Goal: Task Accomplishment & Management: Use online tool/utility

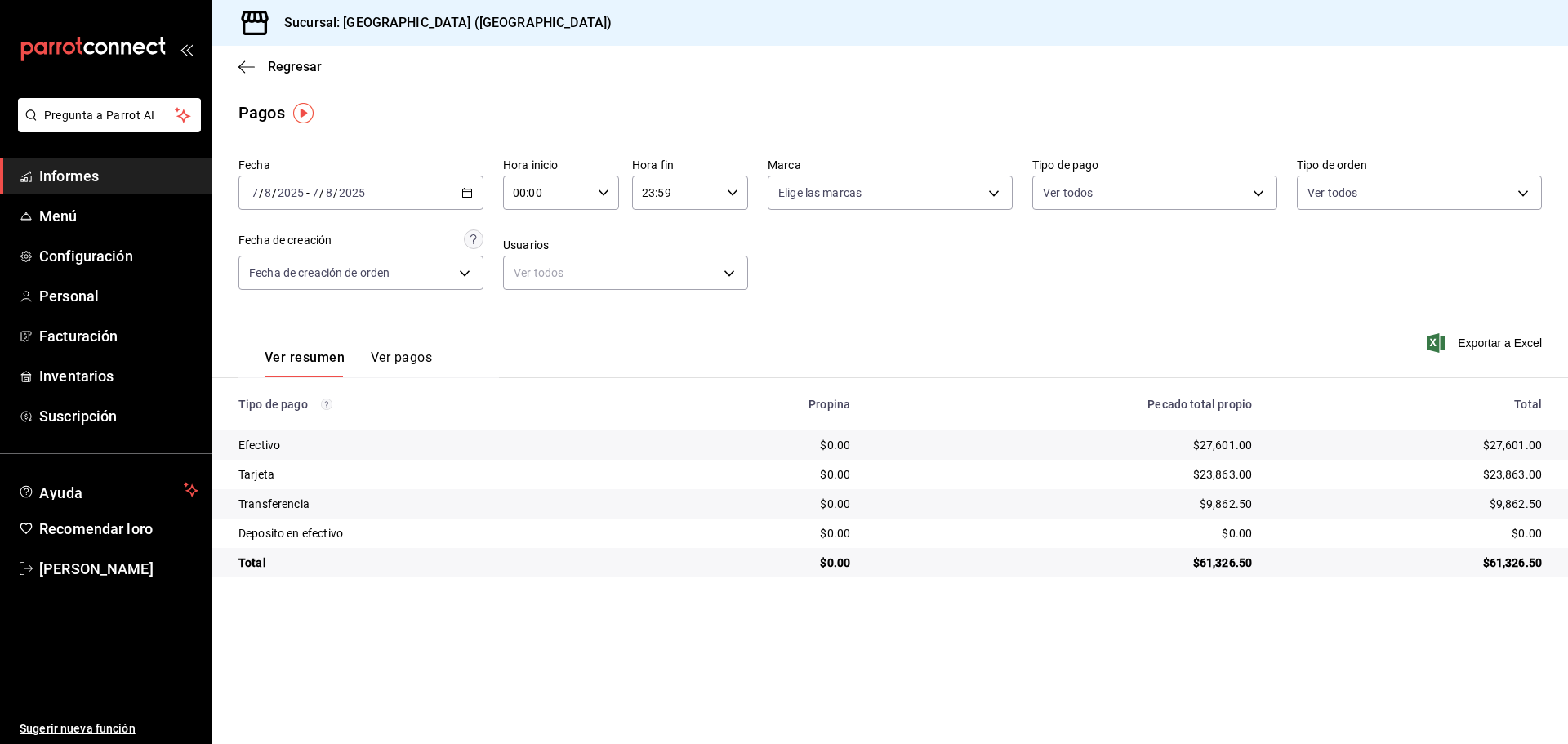
click at [460, 196] on div "[DATE] [DATE] - [DATE] [DATE]" at bounding box center [361, 192] width 245 height 34
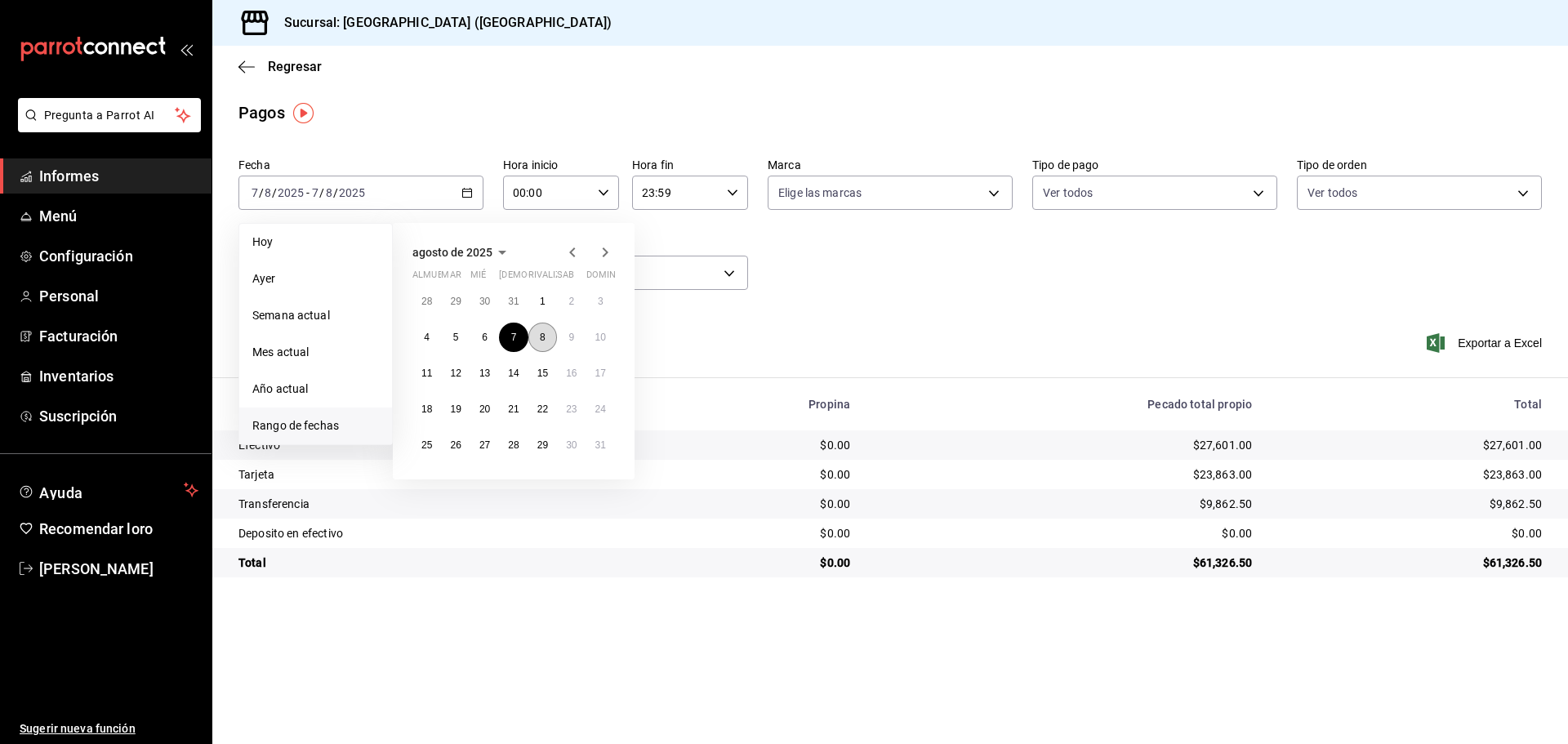
click at [533, 334] on button "8" at bounding box center [542, 337] width 28 height 29
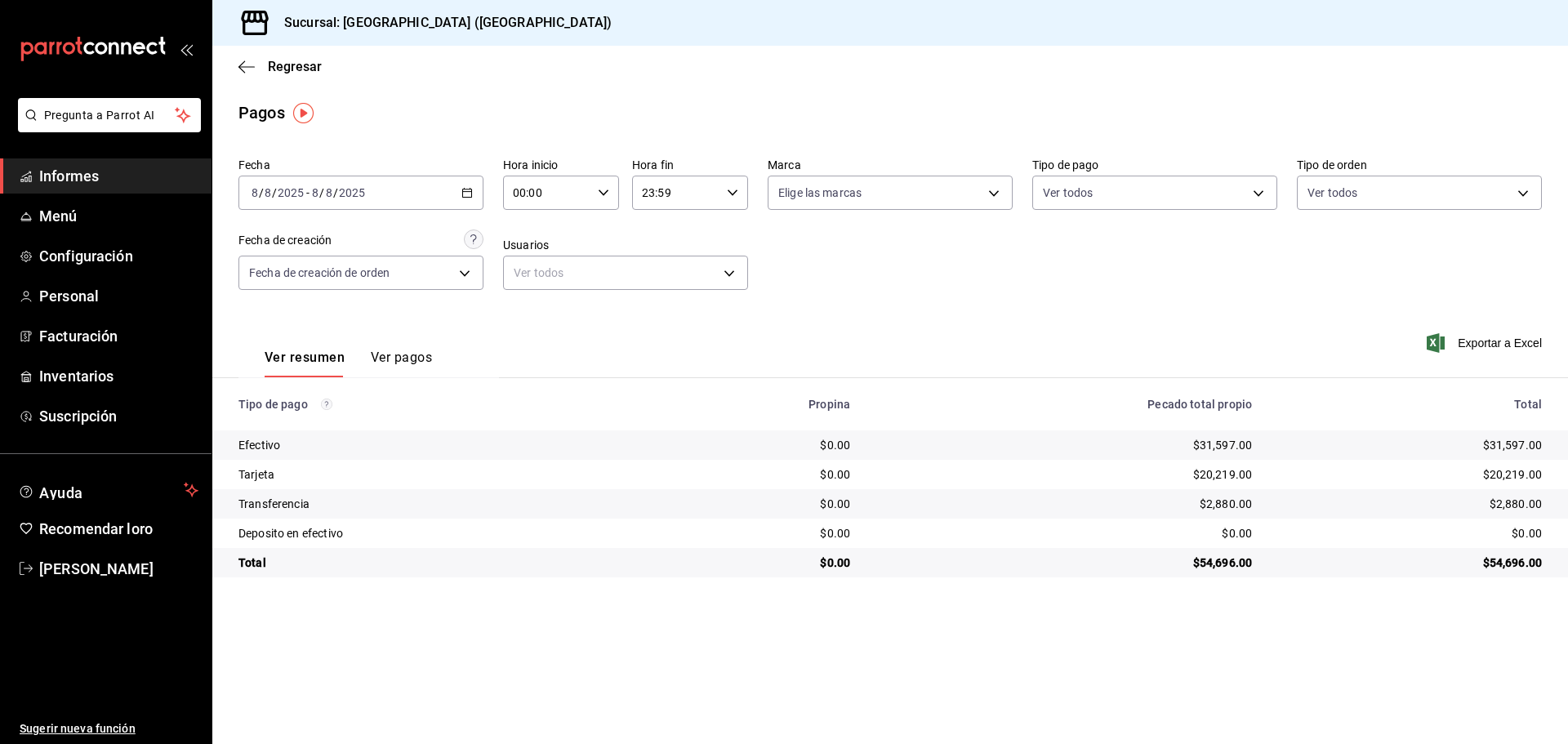
click at [1171, 682] on main "Regresar Pagos Fecha [DATE] [DATE] - [DATE] [DATE] Hora inicio 00:00 Hora inici…" at bounding box center [889, 395] width 1355 height 698
click at [488, 187] on div "Fecha [DATE] [DATE] - [DATE] [DATE] Hora inicio 00:00 Hora inicio Hora fin 23:5…" at bounding box center [890, 230] width 1303 height 158
click at [472, 189] on \(Stroke\) "button" at bounding box center [467, 193] width 10 height 9
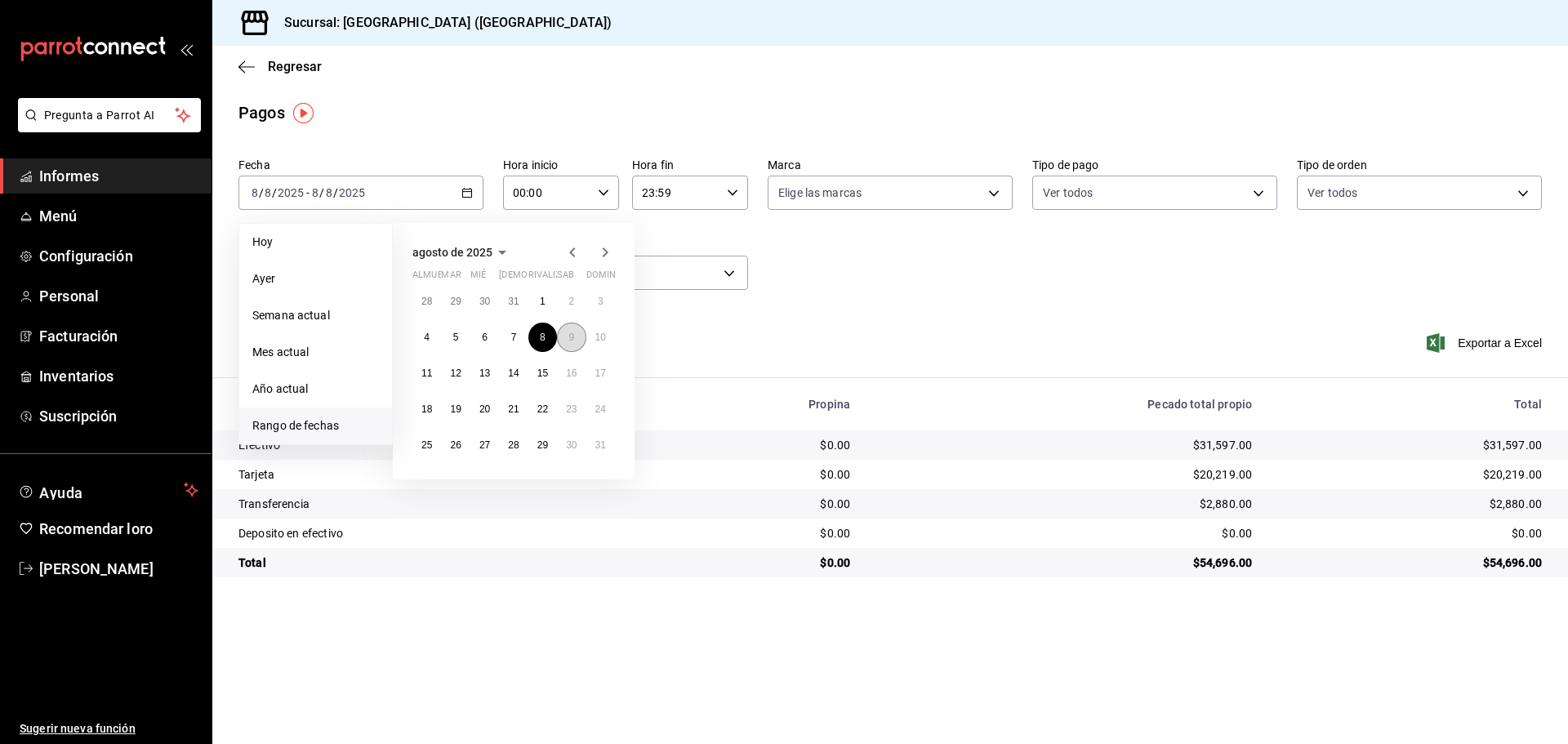
click at [577, 335] on button "9" at bounding box center [570, 337] width 28 height 29
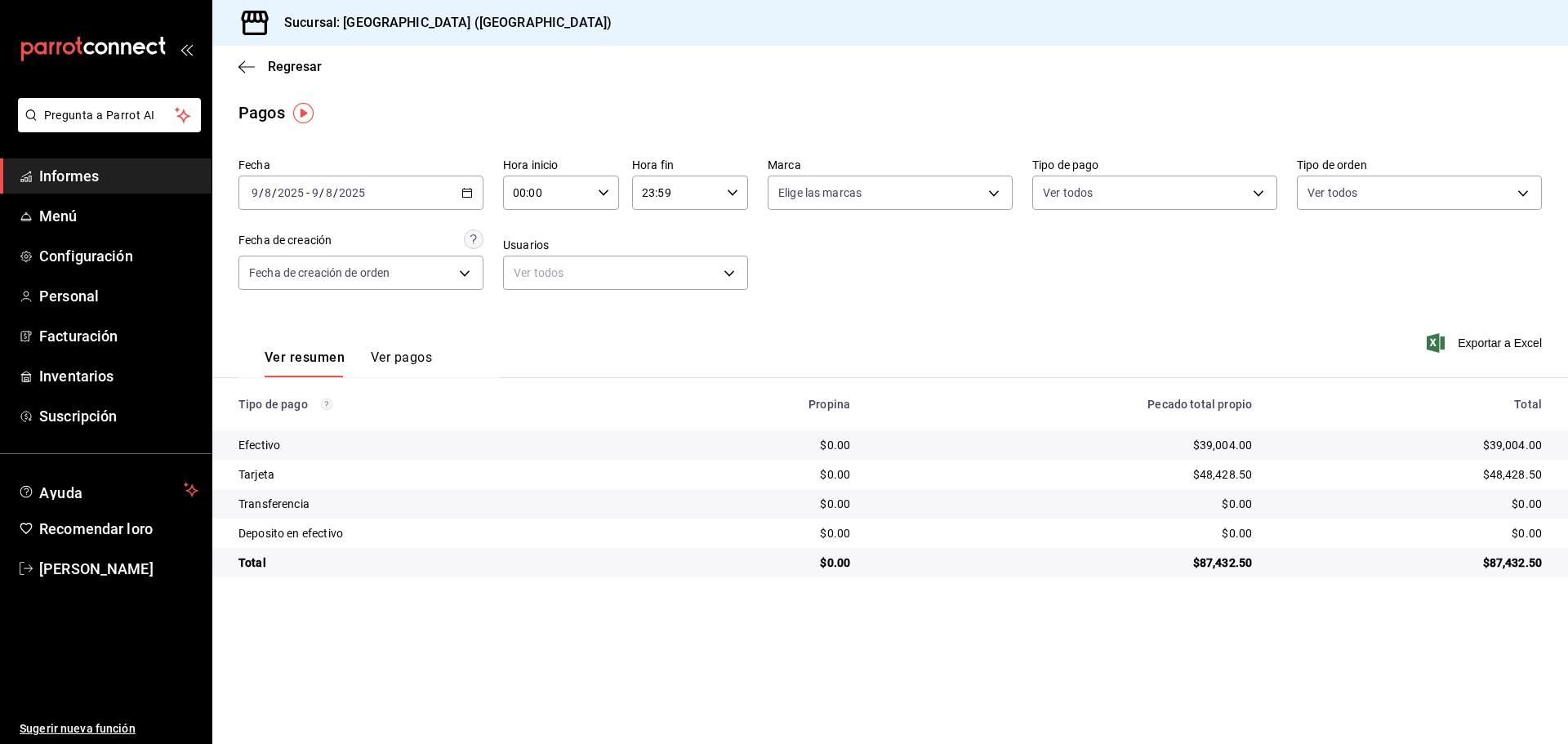
click at [457, 193] on div "[DATE] [DATE] - [DATE] [DATE]" at bounding box center [361, 192] width 245 height 34
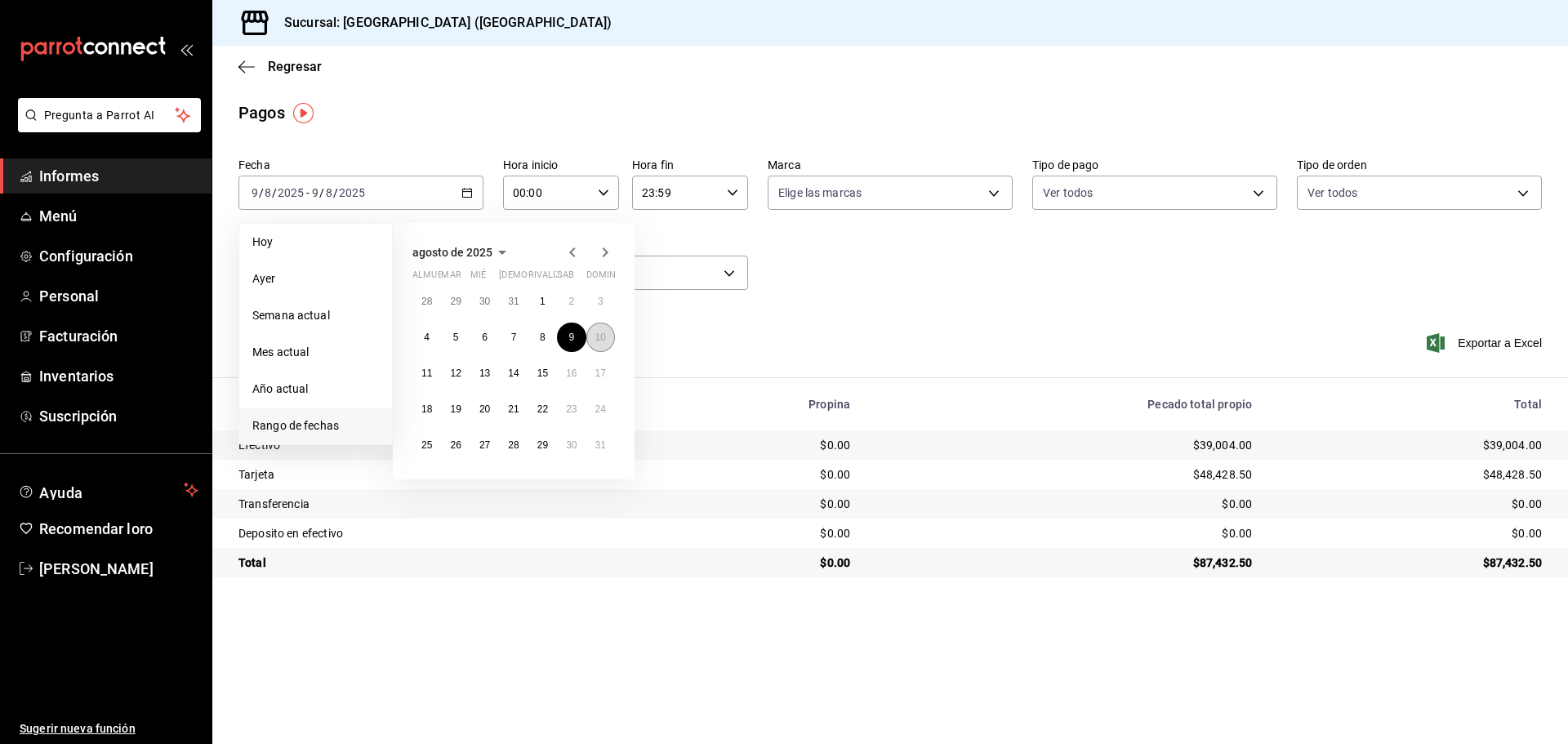
click at [599, 337] on font "10" at bounding box center [601, 337] width 11 height 11
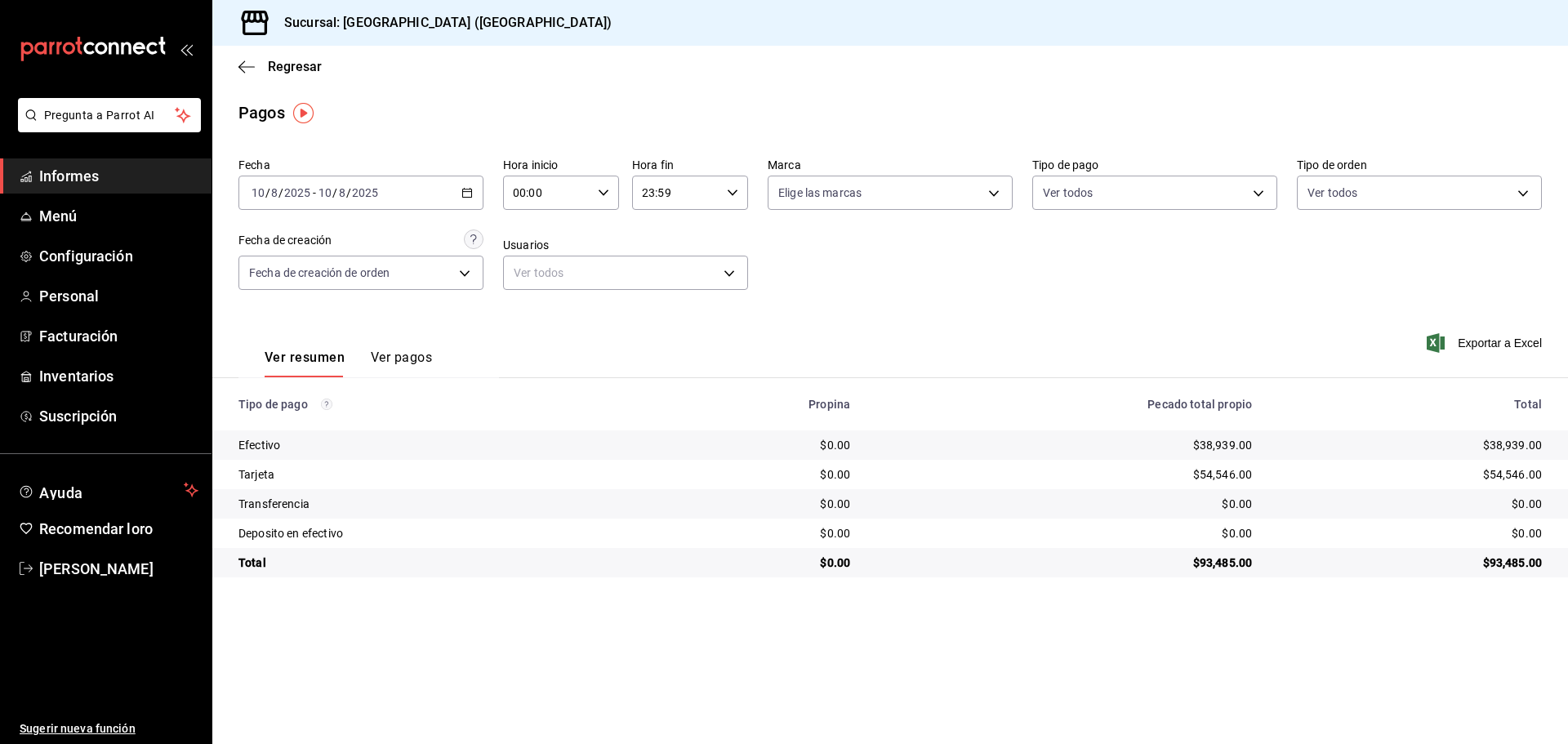
click at [470, 189] on \(Stroke\) "button" at bounding box center [467, 193] width 10 height 9
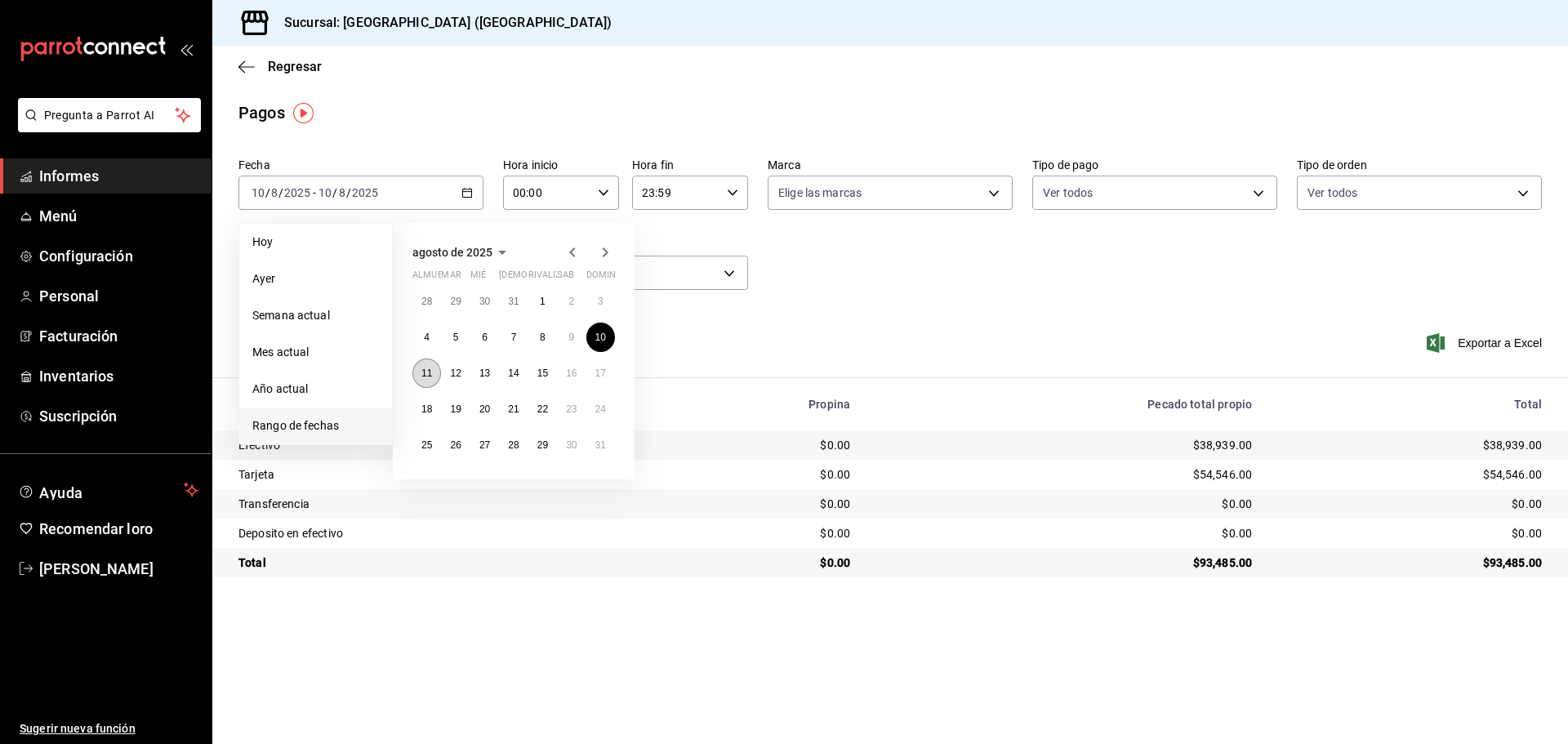
click at [423, 378] on button "11" at bounding box center [426, 373] width 28 height 29
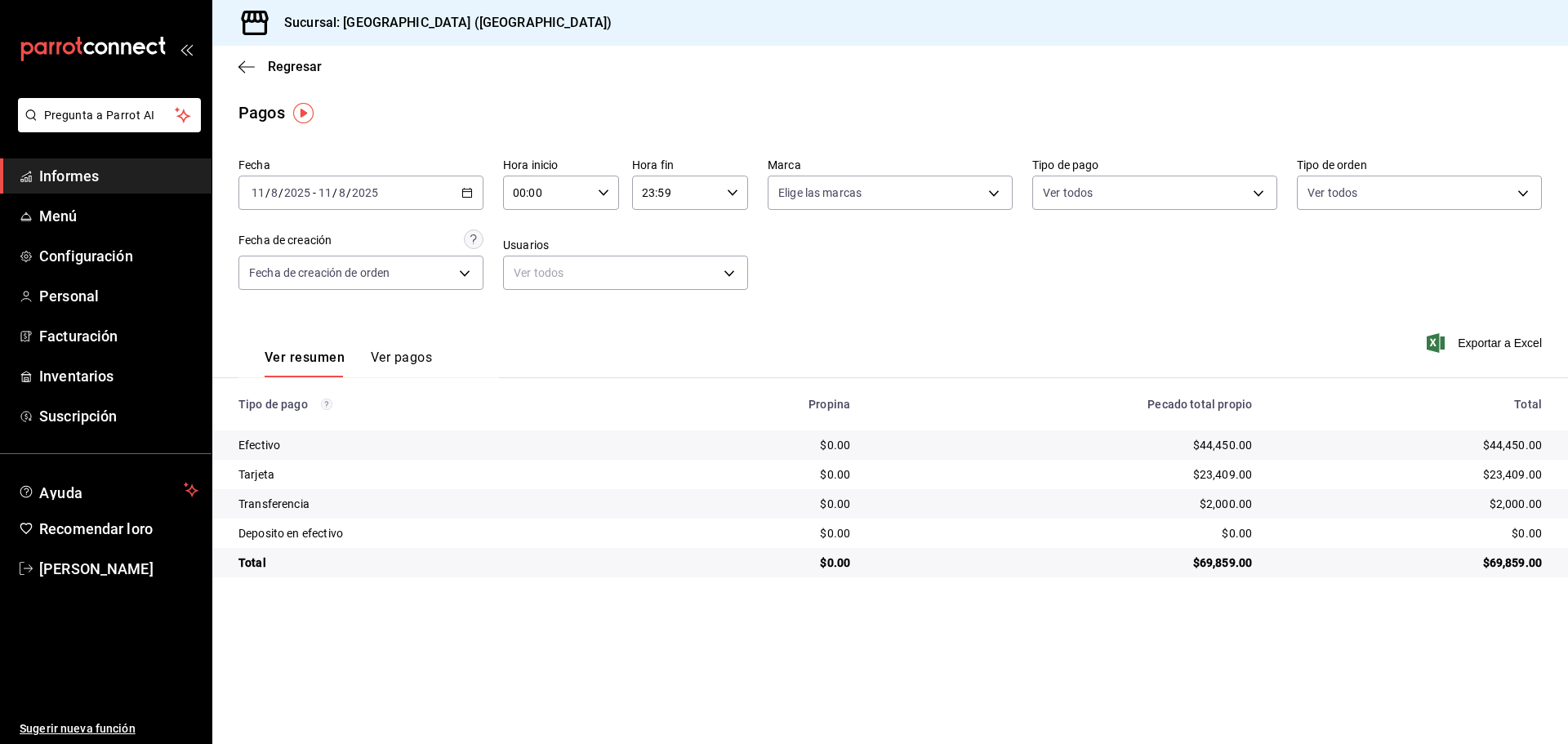
click at [460, 192] on div "[DATE] [DATE] - [DATE] [DATE]" at bounding box center [361, 192] width 245 height 34
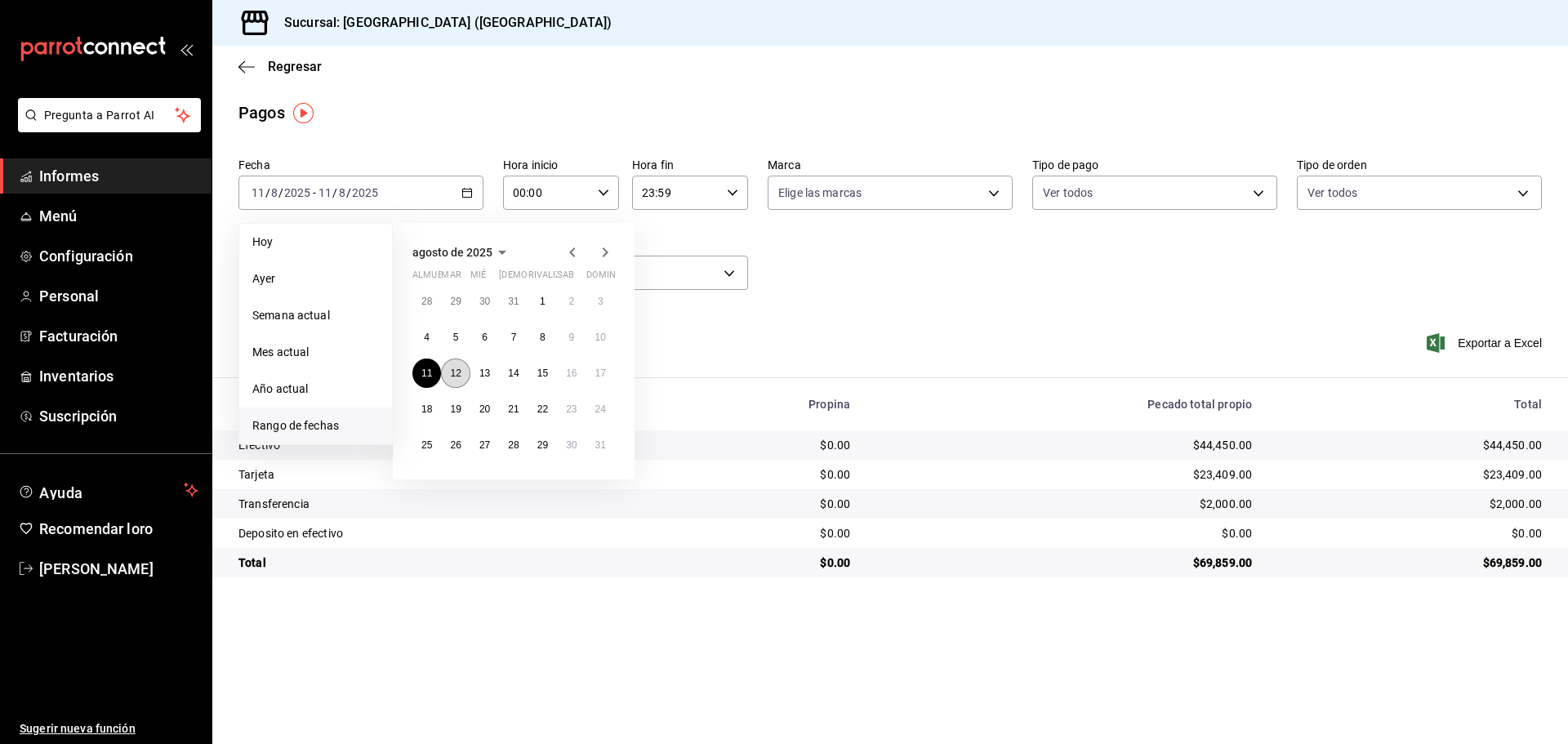
click at [468, 371] on button "12" at bounding box center [455, 373] width 28 height 29
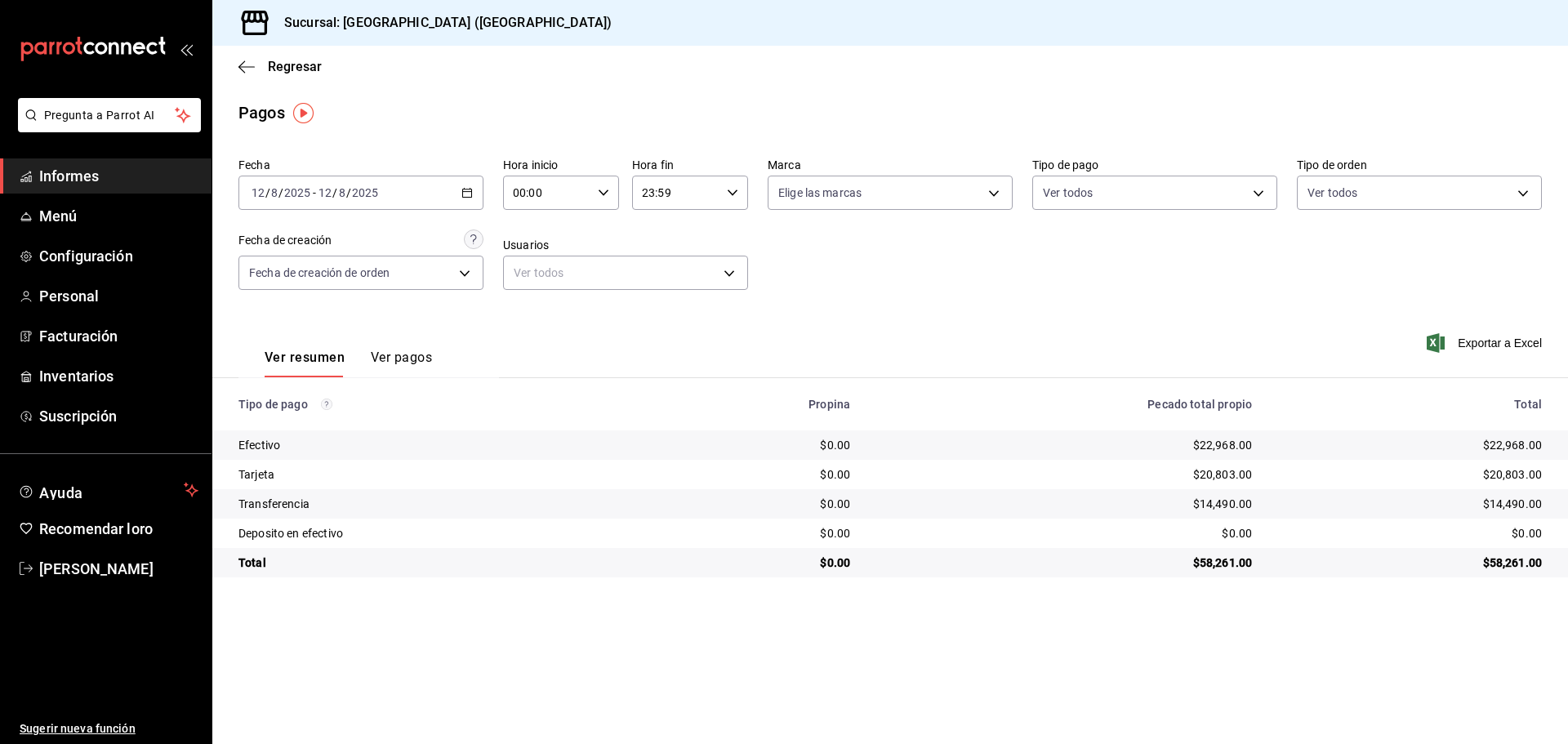
click at [460, 194] on div "[DATE] [DATE] - [DATE] [DATE]" at bounding box center [361, 192] width 245 height 34
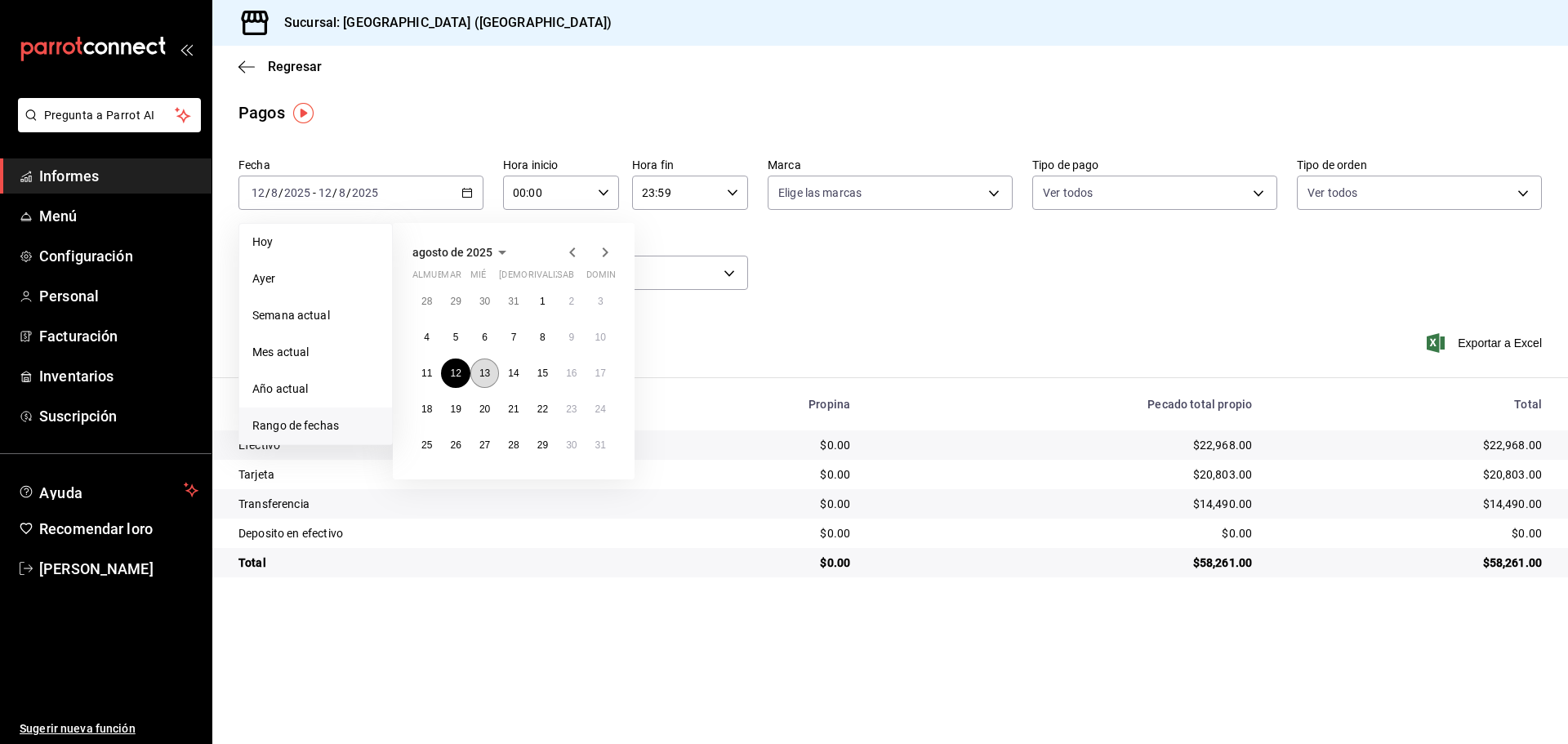
click at [495, 364] on button "13" at bounding box center [484, 373] width 28 height 29
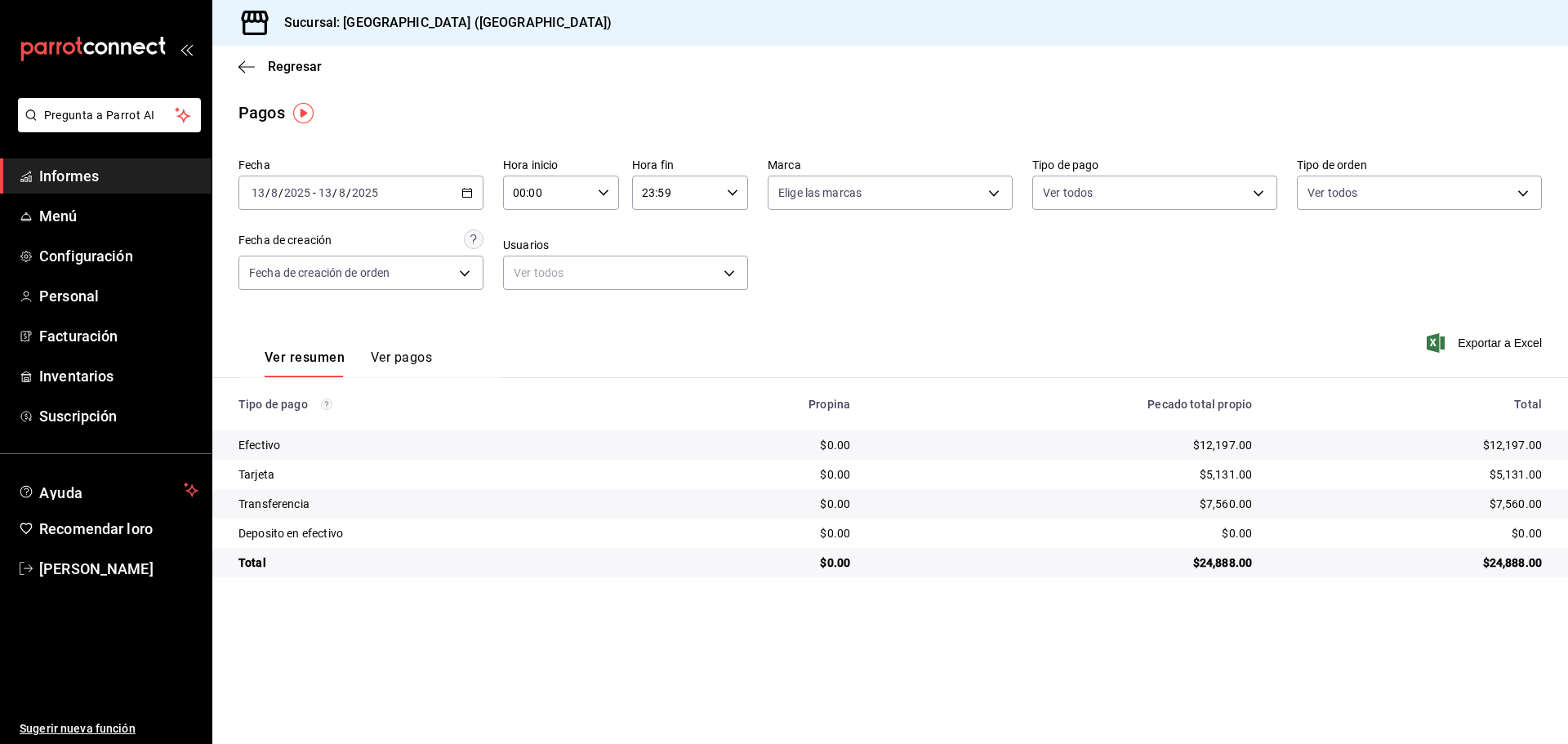
click at [470, 184] on div "[DATE] [DATE] - [DATE] [DATE]" at bounding box center [361, 192] width 245 height 34
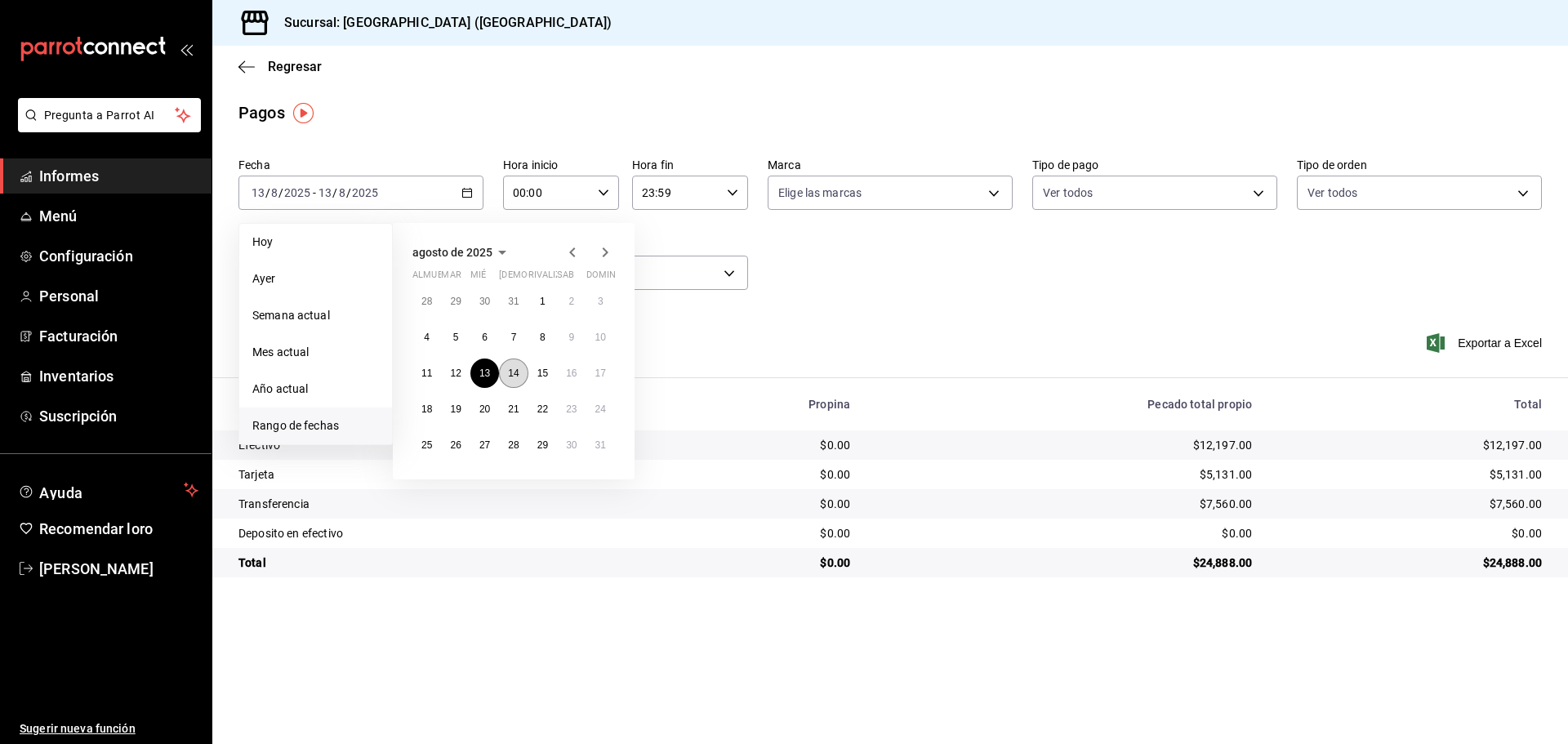
click at [523, 370] on button "14" at bounding box center [513, 373] width 28 height 29
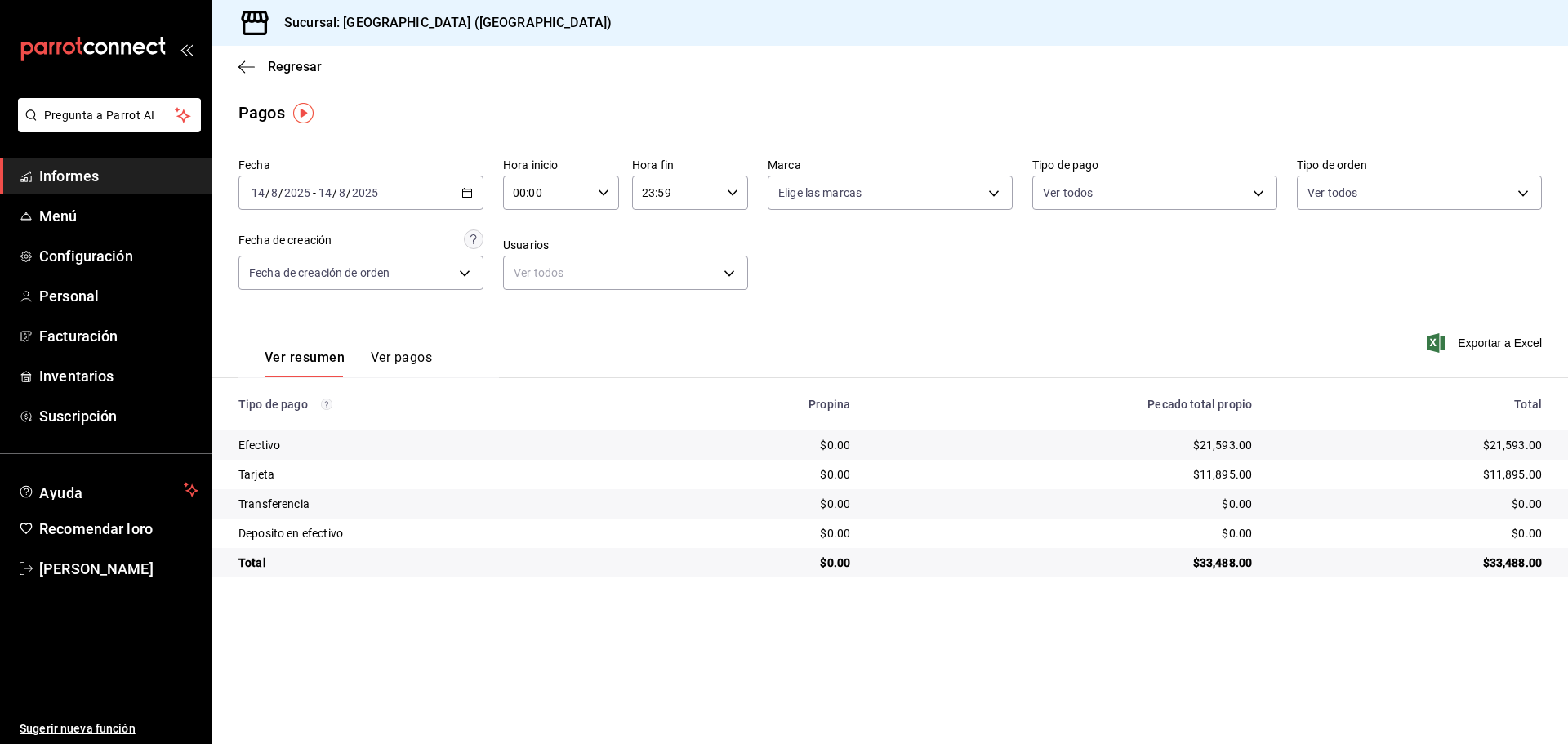
click at [464, 185] on div "[DATE] [DATE] - [DATE] [DATE]" at bounding box center [361, 192] width 245 height 34
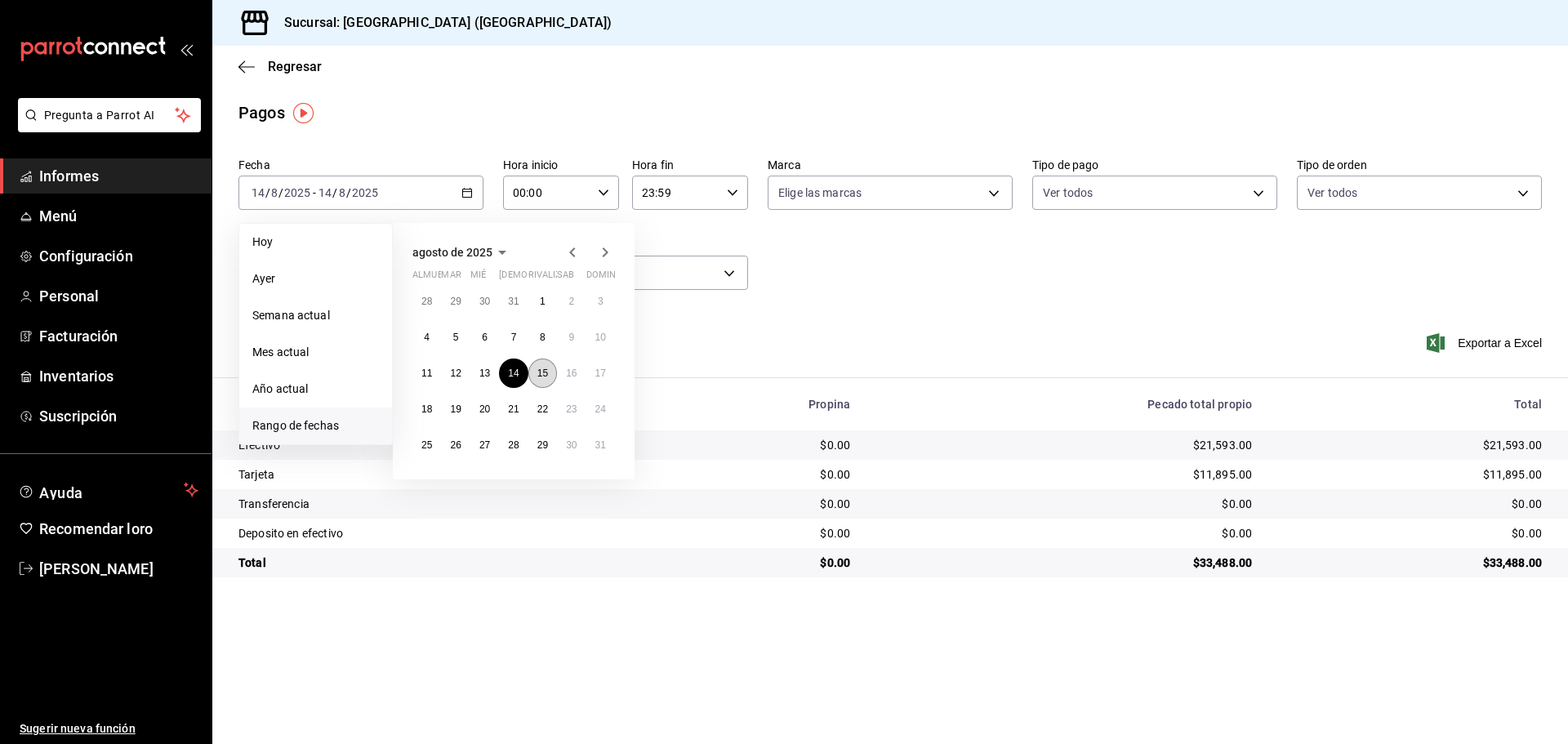
click at [543, 378] on font "15" at bounding box center [543, 373] width 11 height 11
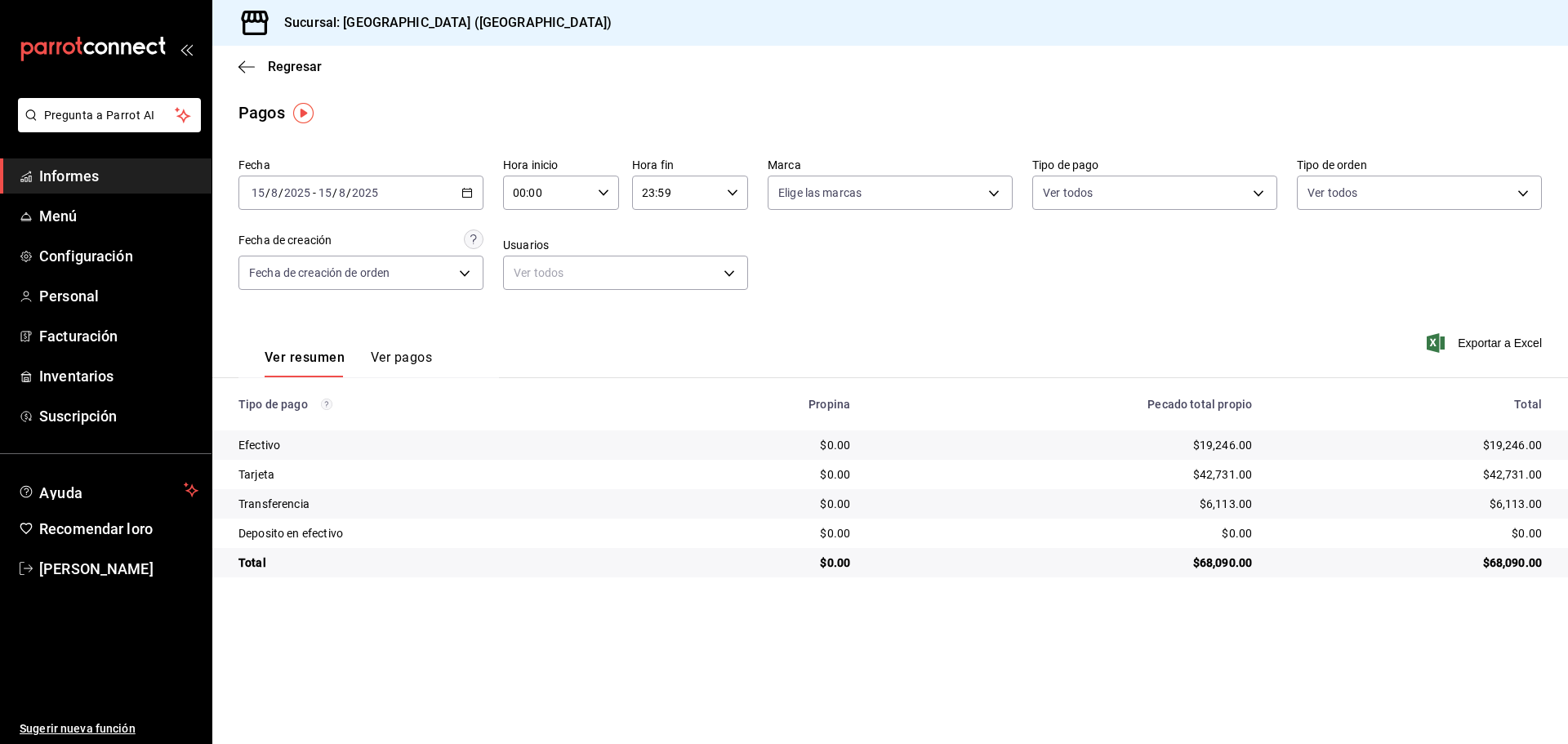
click at [470, 192] on \(Stroke\) "button" at bounding box center [468, 191] width 9 height 1
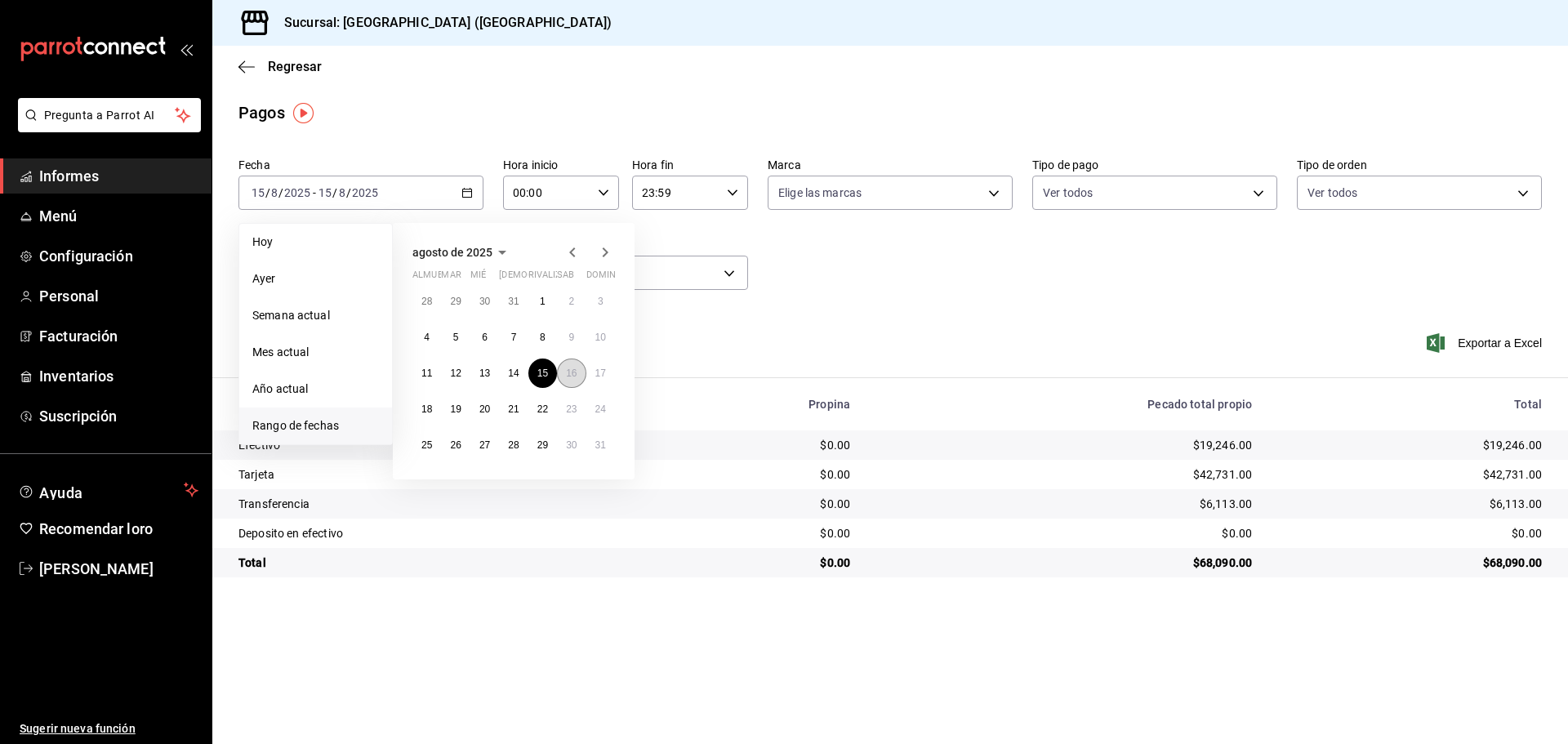
click at [567, 366] on button "16" at bounding box center [570, 373] width 28 height 29
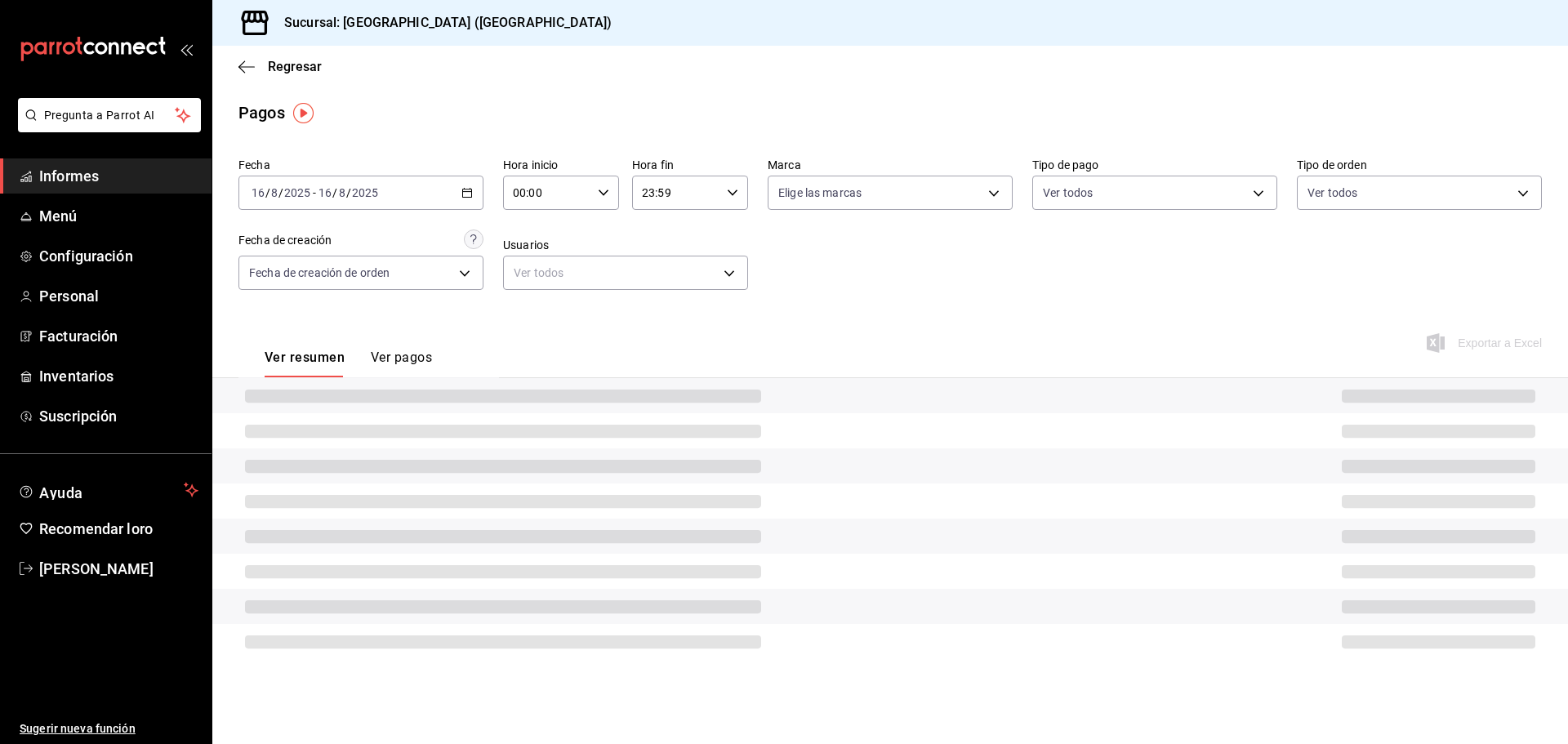
click at [567, 366] on div "Ver resumen Ver pagos Exportar a Excel" at bounding box center [889, 353] width 1355 height 87
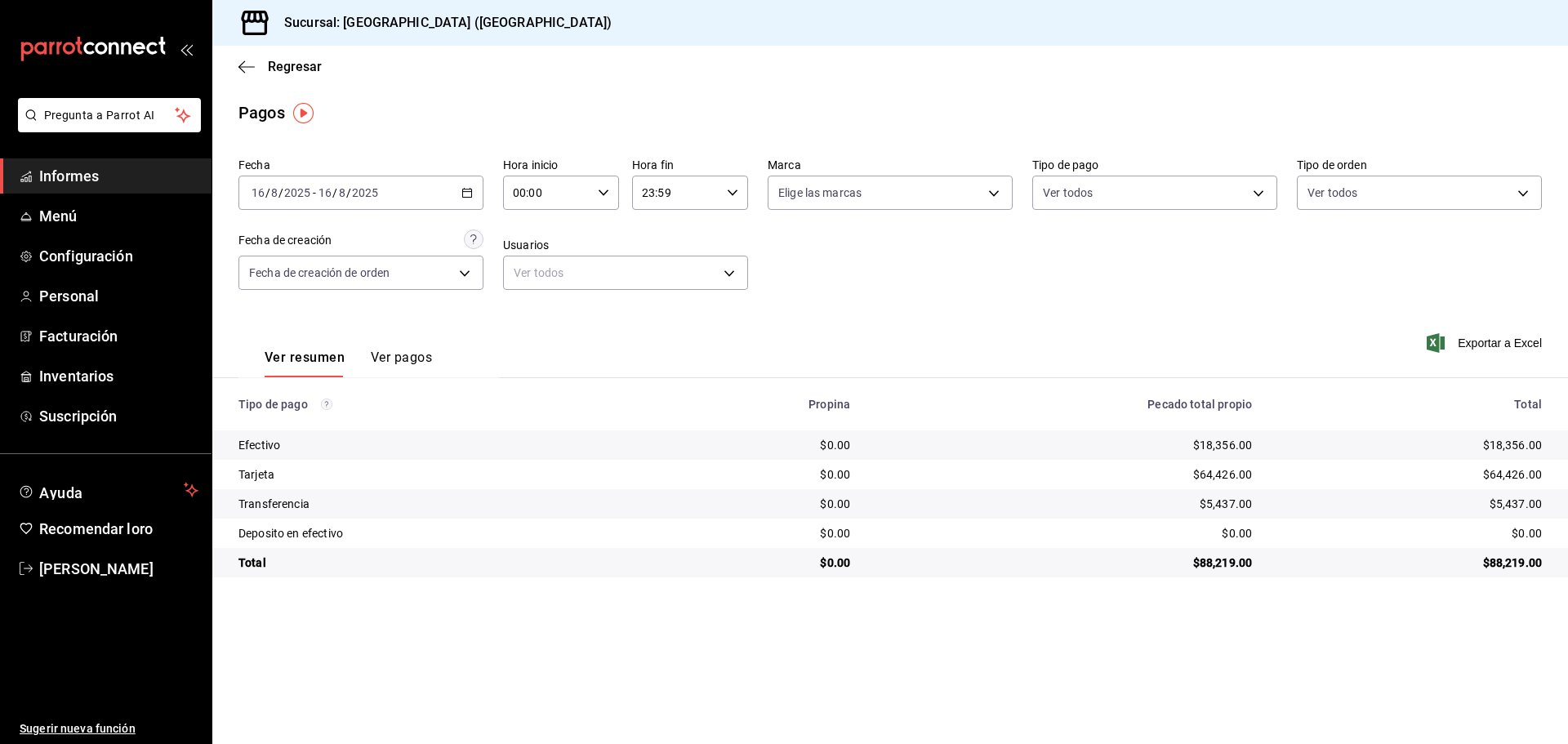
click at [459, 188] on div "[DATE] [DATE] - [DATE] [DATE]" at bounding box center [361, 192] width 245 height 34
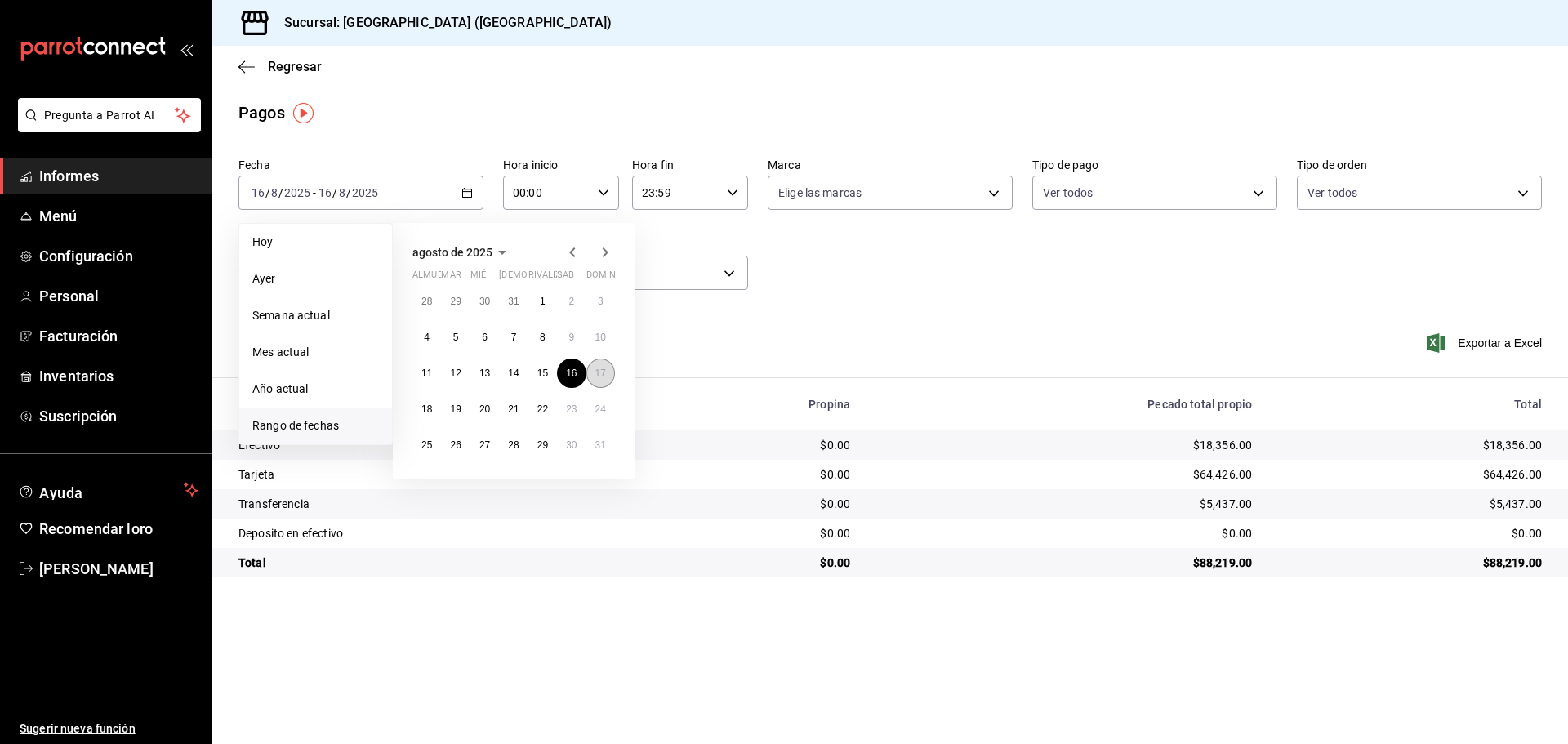
click at [594, 377] on button "17" at bounding box center [600, 373] width 28 height 29
click at [595, 377] on font "17" at bounding box center [601, 373] width 11 height 11
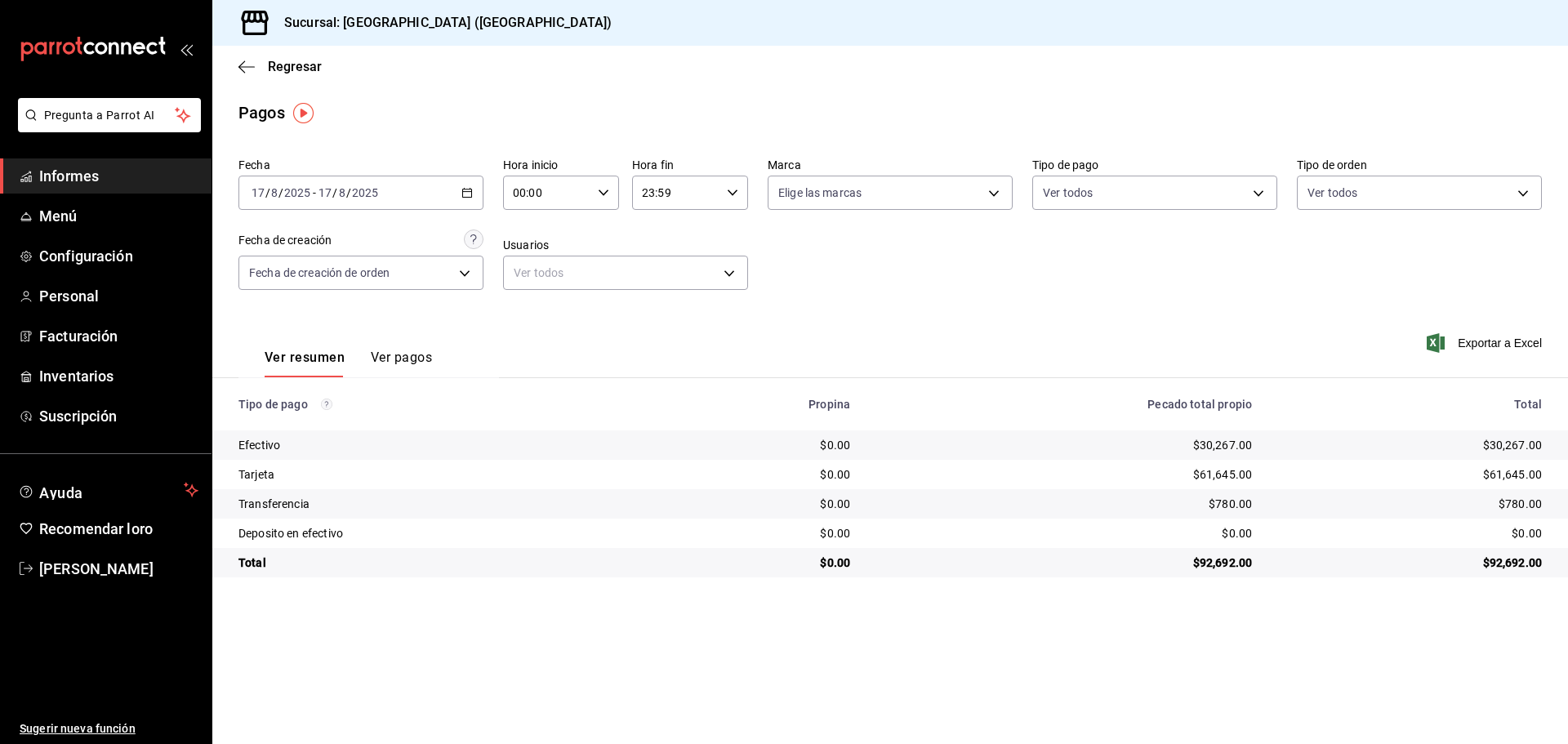
click at [470, 196] on icon "button" at bounding box center [467, 193] width 11 height 11
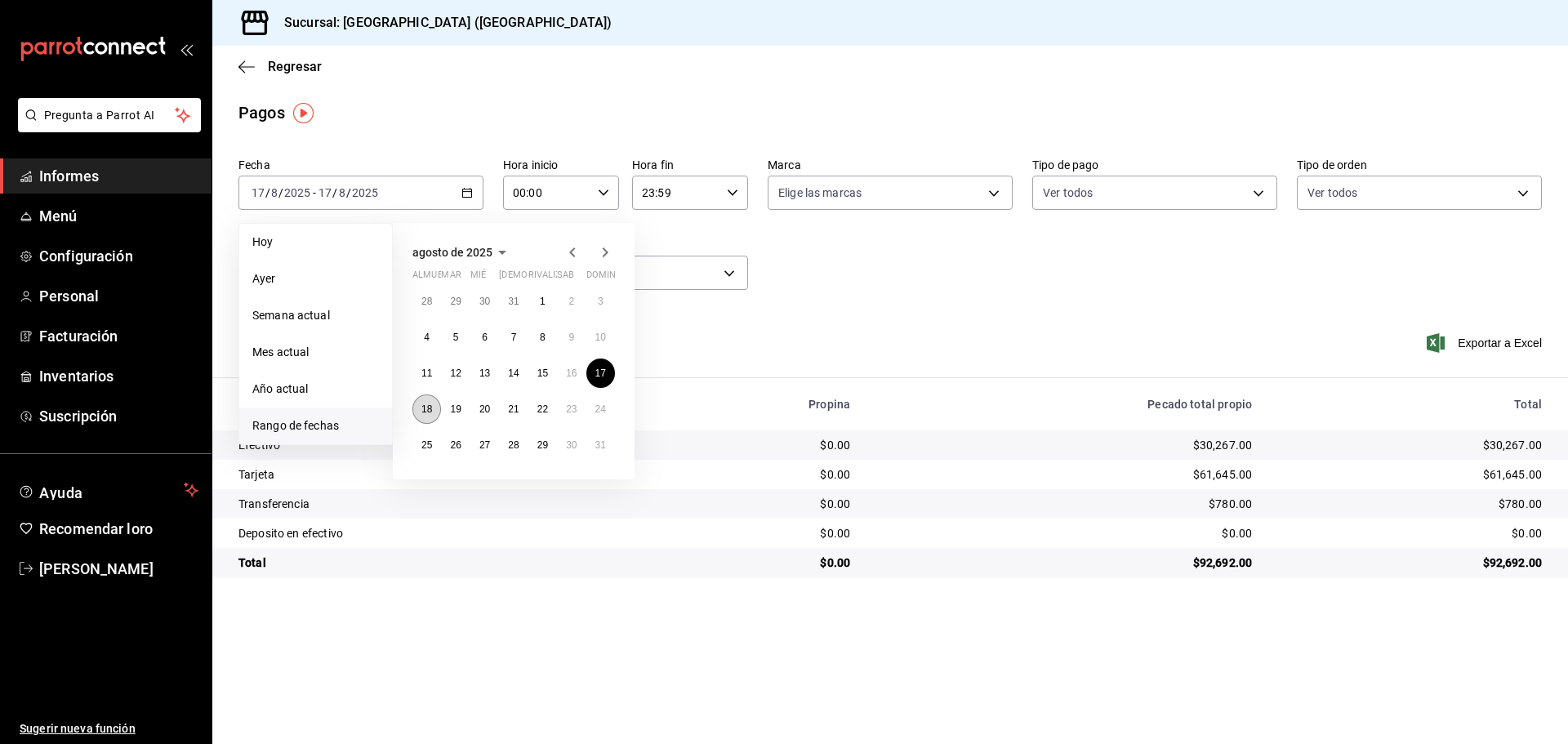
click at [423, 404] on font "18" at bounding box center [427, 409] width 11 height 11
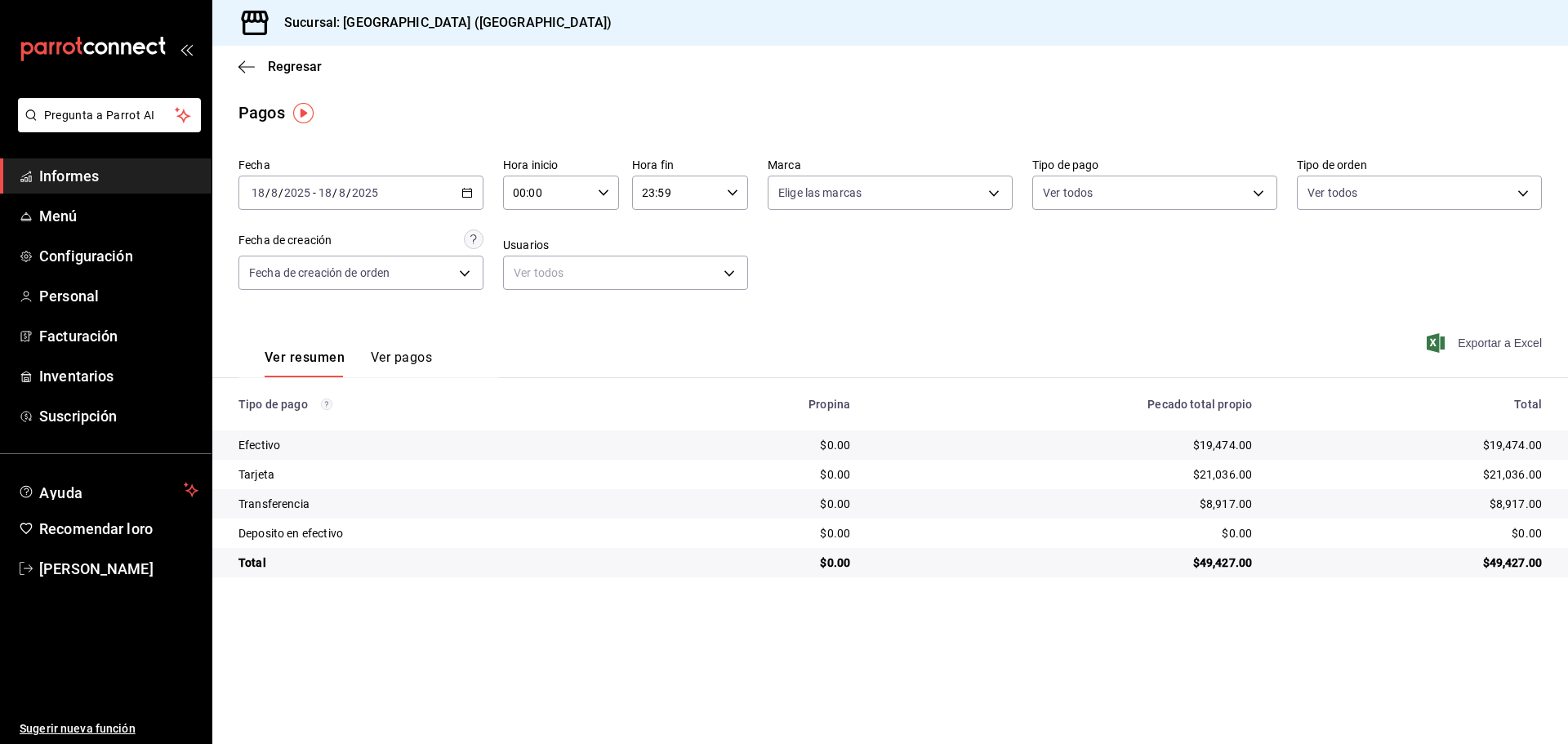
click at [1480, 344] on font "Exportar a Excel" at bounding box center [1500, 343] width 85 height 13
click at [471, 187] on icon "button" at bounding box center [467, 193] width 11 height 11
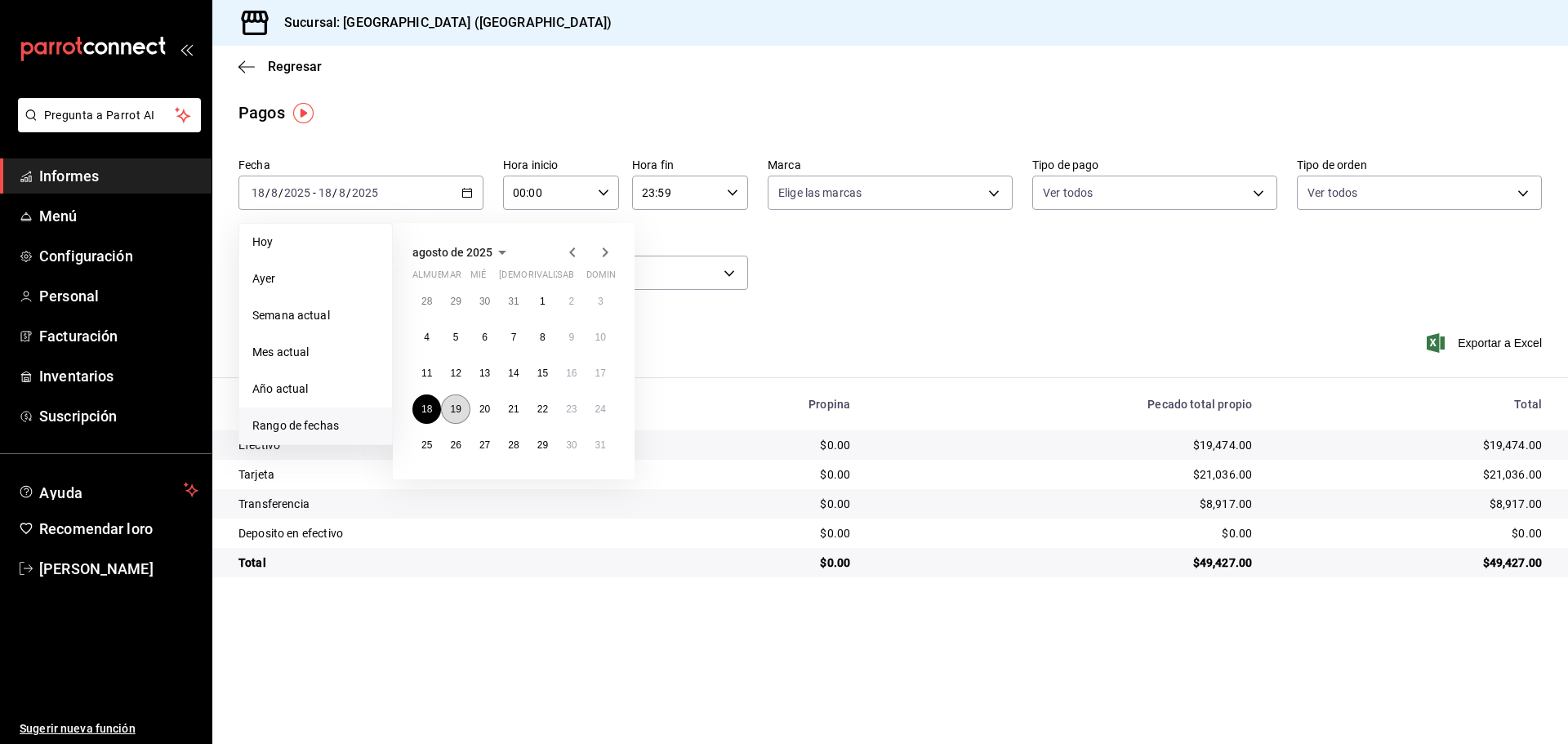
click at [452, 400] on button "19" at bounding box center [455, 409] width 28 height 29
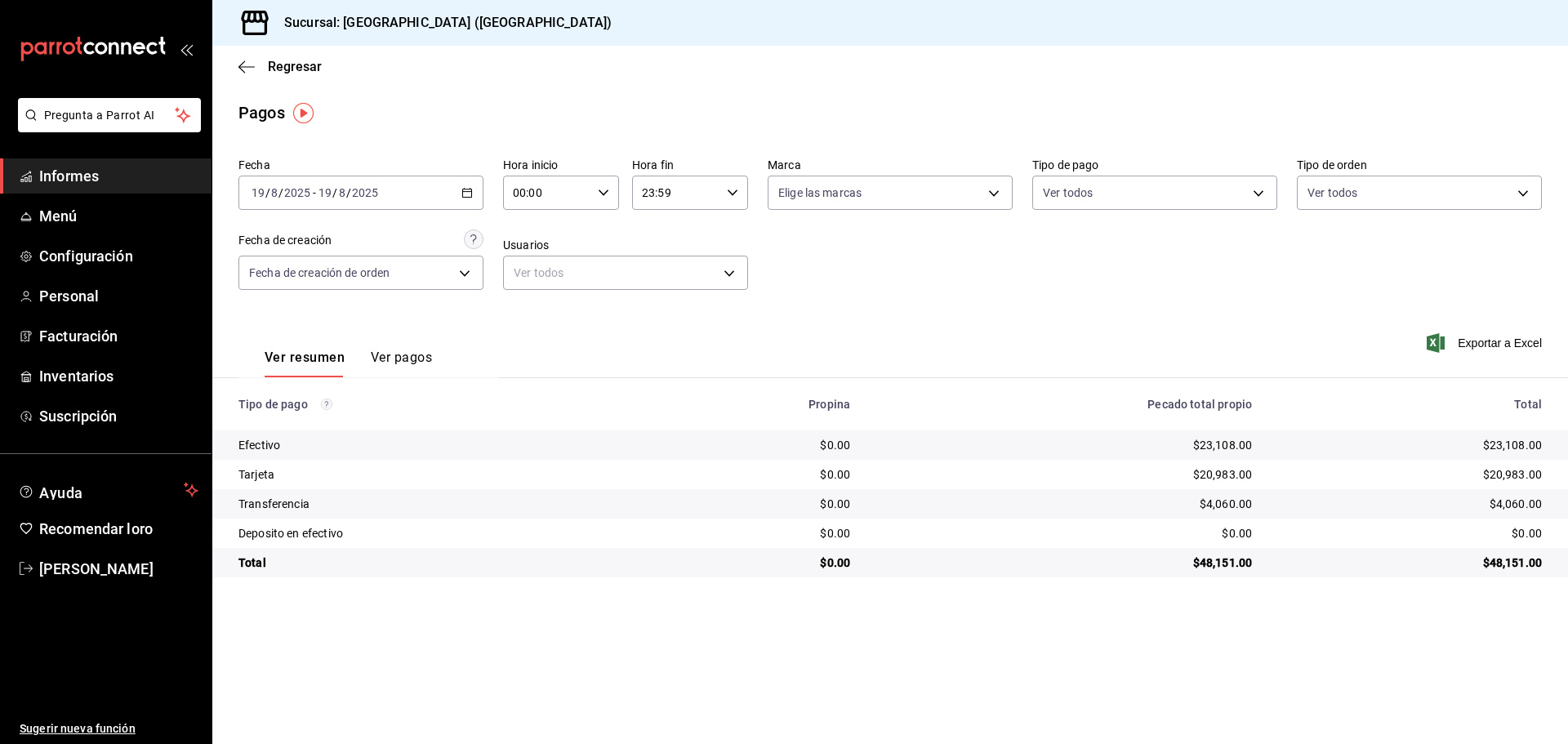
click at [457, 188] on div "[DATE] [DATE] - [DATE] [DATE]" at bounding box center [361, 192] width 245 height 34
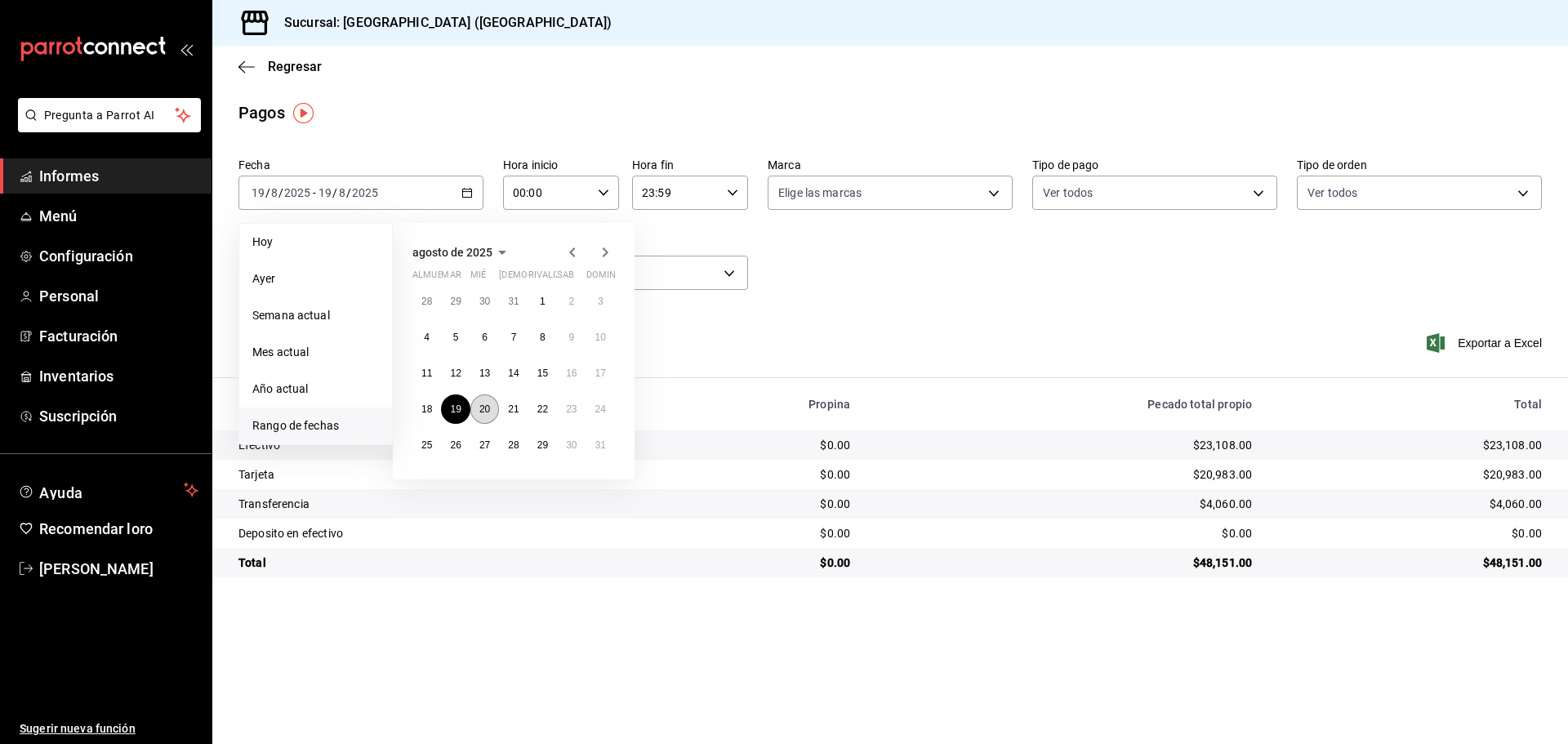
click at [491, 416] on button "20" at bounding box center [484, 409] width 28 height 29
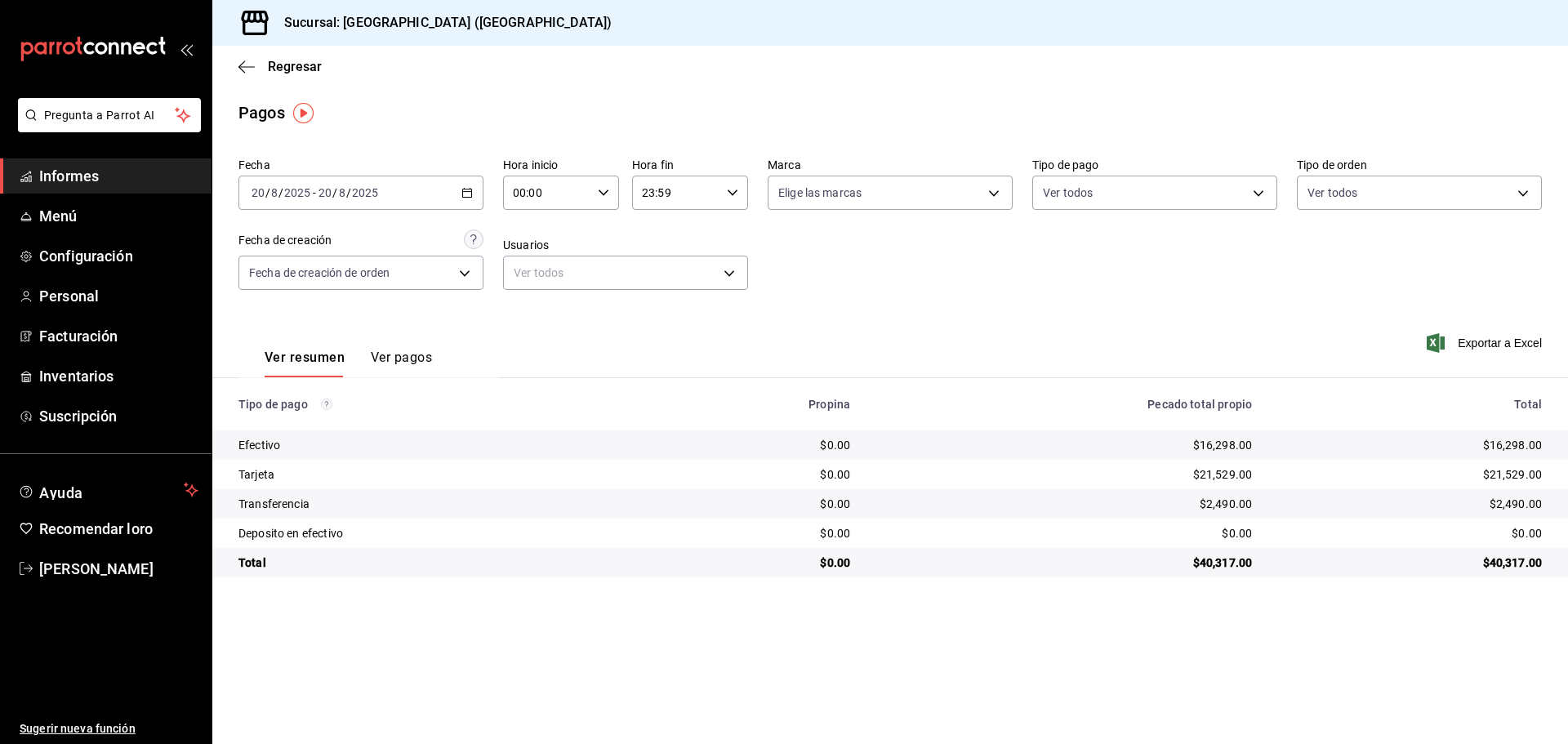
click at [469, 186] on div "[DATE] [DATE] - [DATE] [DATE]" at bounding box center [361, 192] width 245 height 34
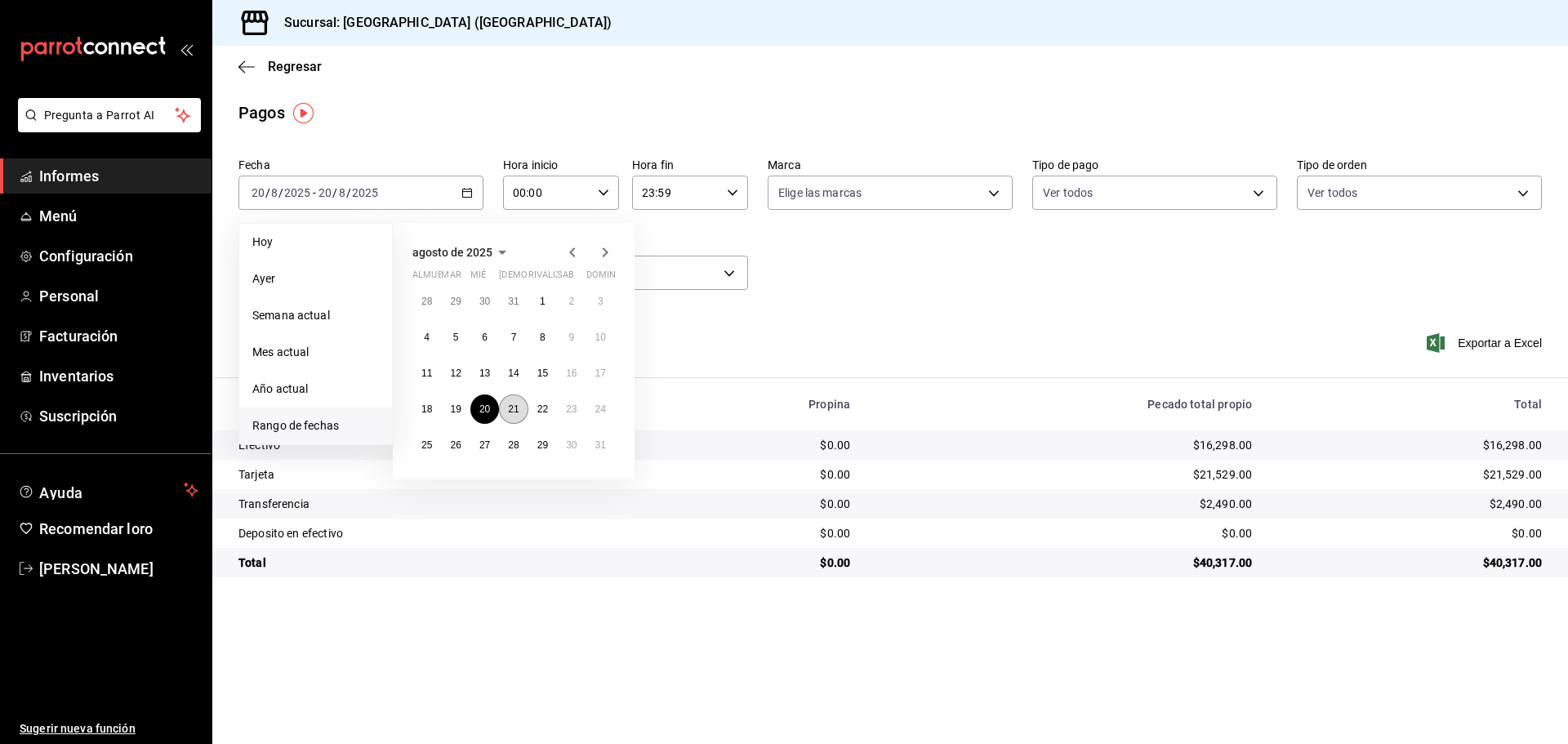
click at [501, 415] on button "21" at bounding box center [513, 409] width 28 height 29
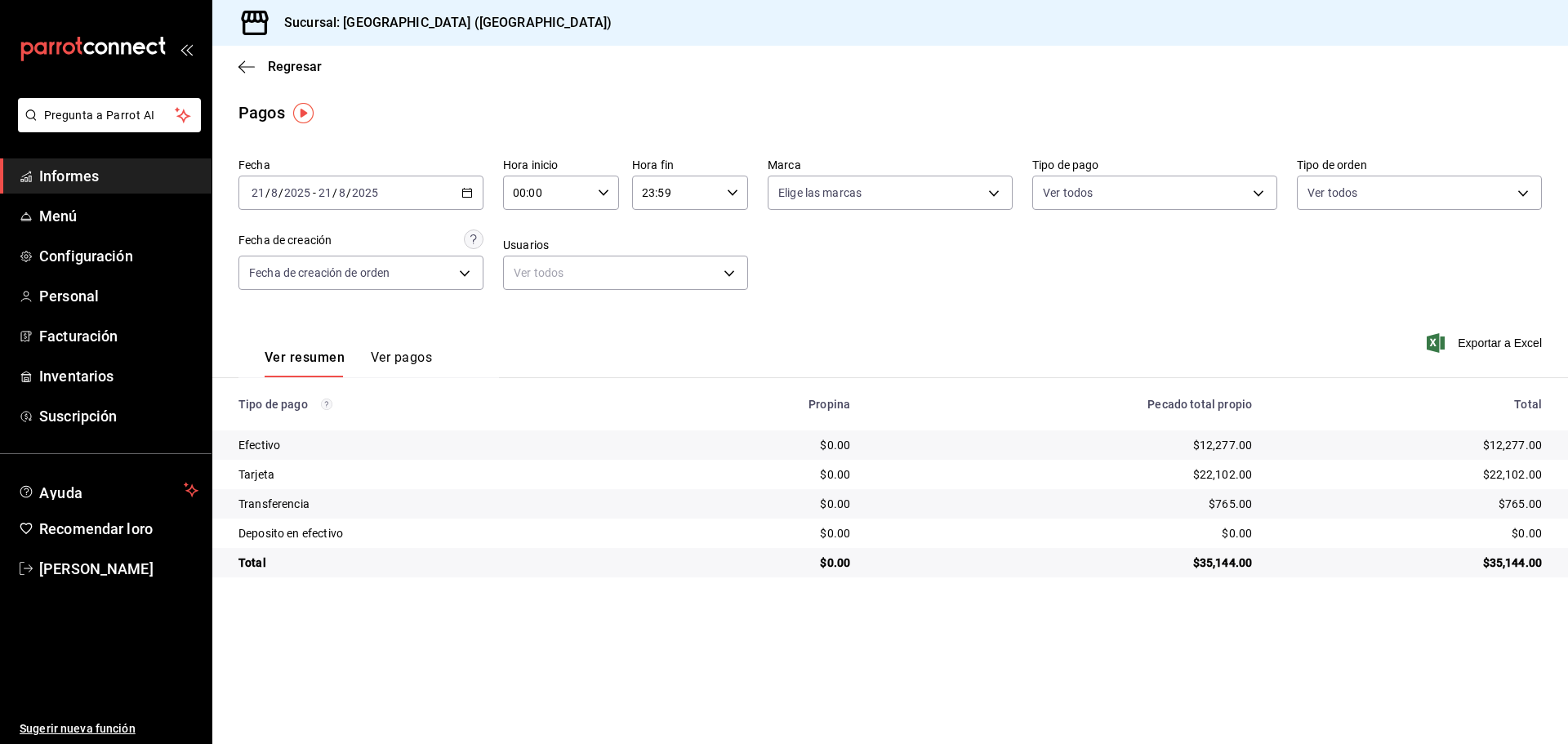
click at [474, 191] on div "[DATE] [DATE] - [DATE] [DATE]" at bounding box center [361, 192] width 245 height 34
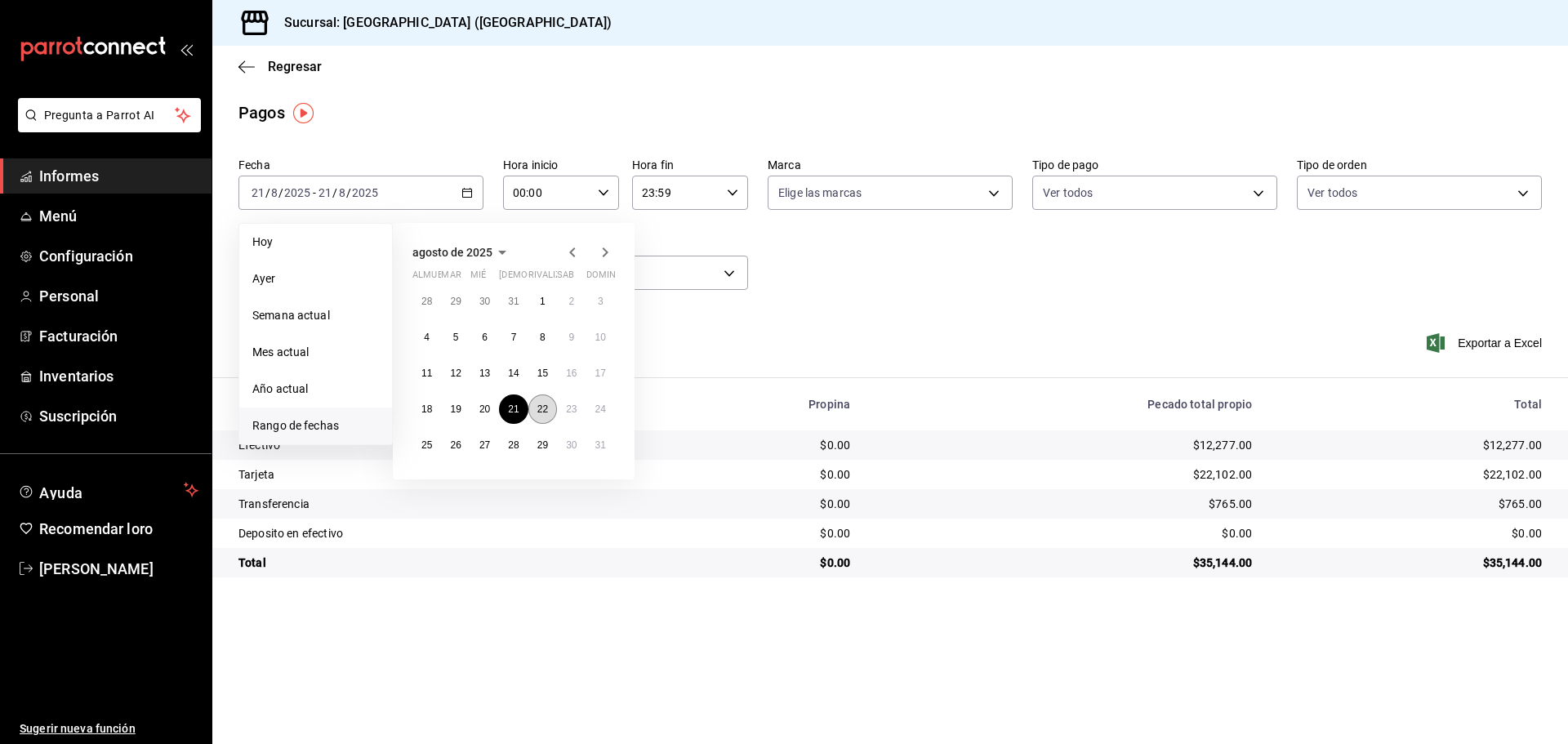
click at [539, 415] on button "22" at bounding box center [542, 409] width 28 height 29
click at [540, 415] on button "22" at bounding box center [542, 409] width 28 height 29
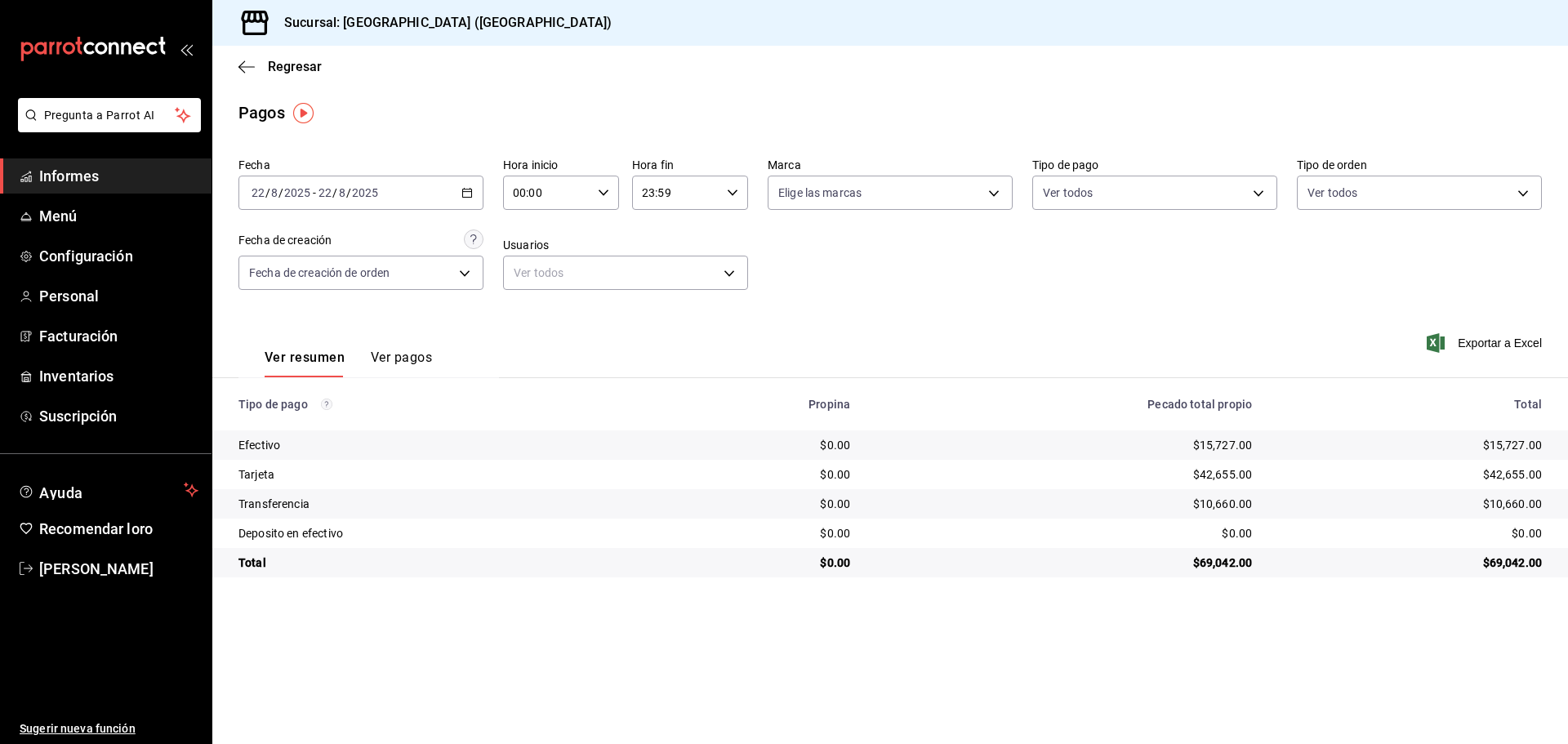
click at [464, 196] on icon "button" at bounding box center [467, 193] width 11 height 11
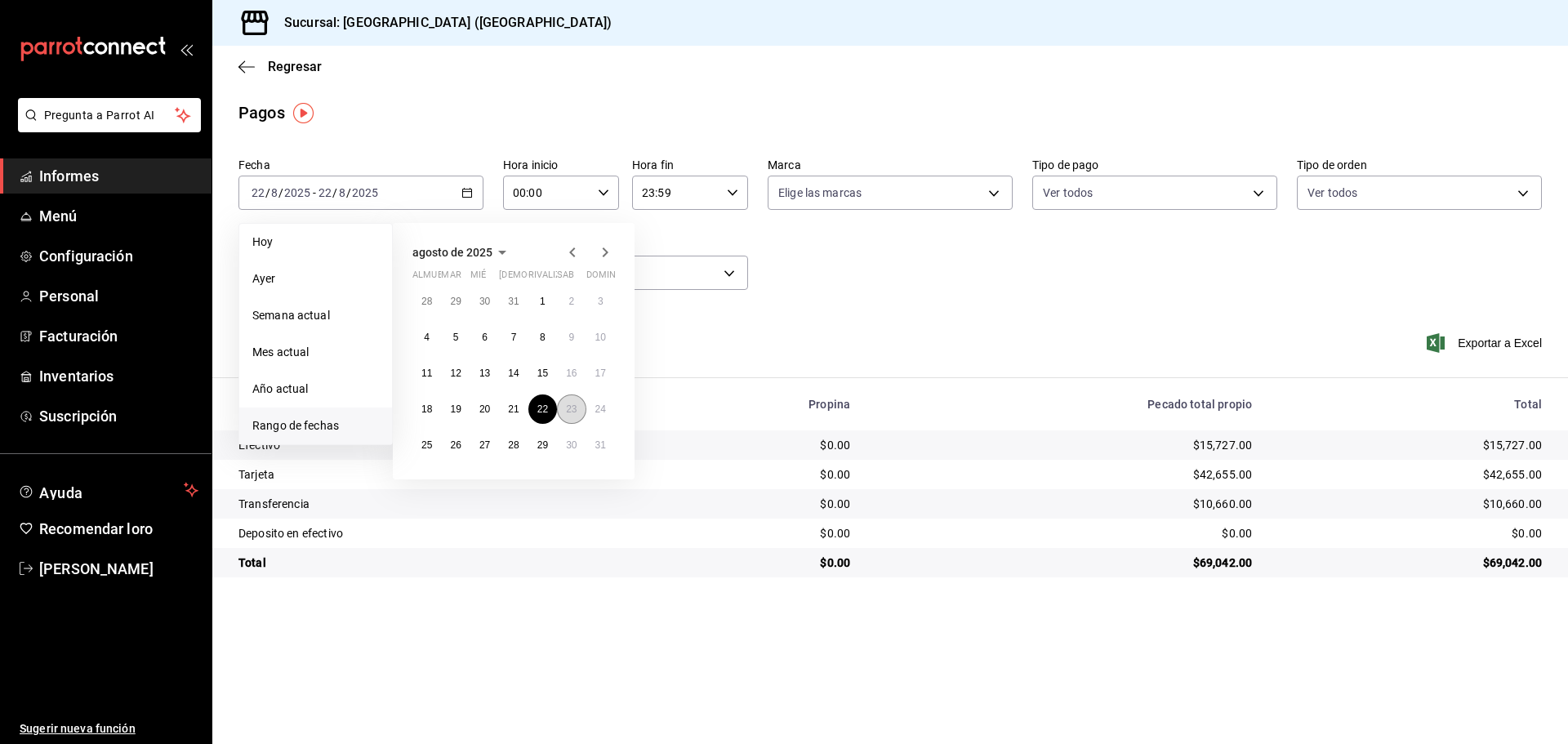
click at [560, 413] on button "23" at bounding box center [570, 409] width 28 height 29
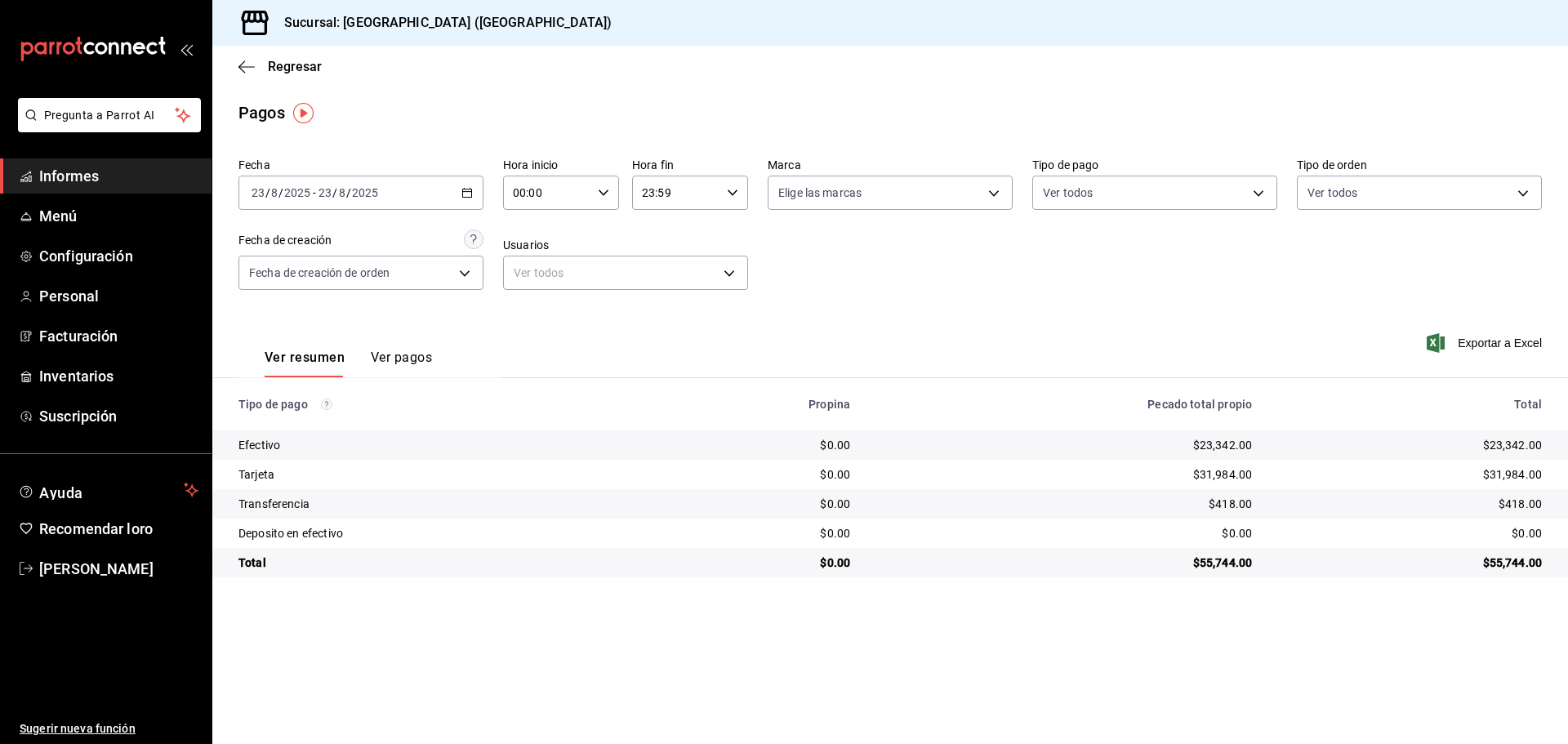
click at [462, 193] on \(Stroke\) "button" at bounding box center [467, 193] width 10 height 9
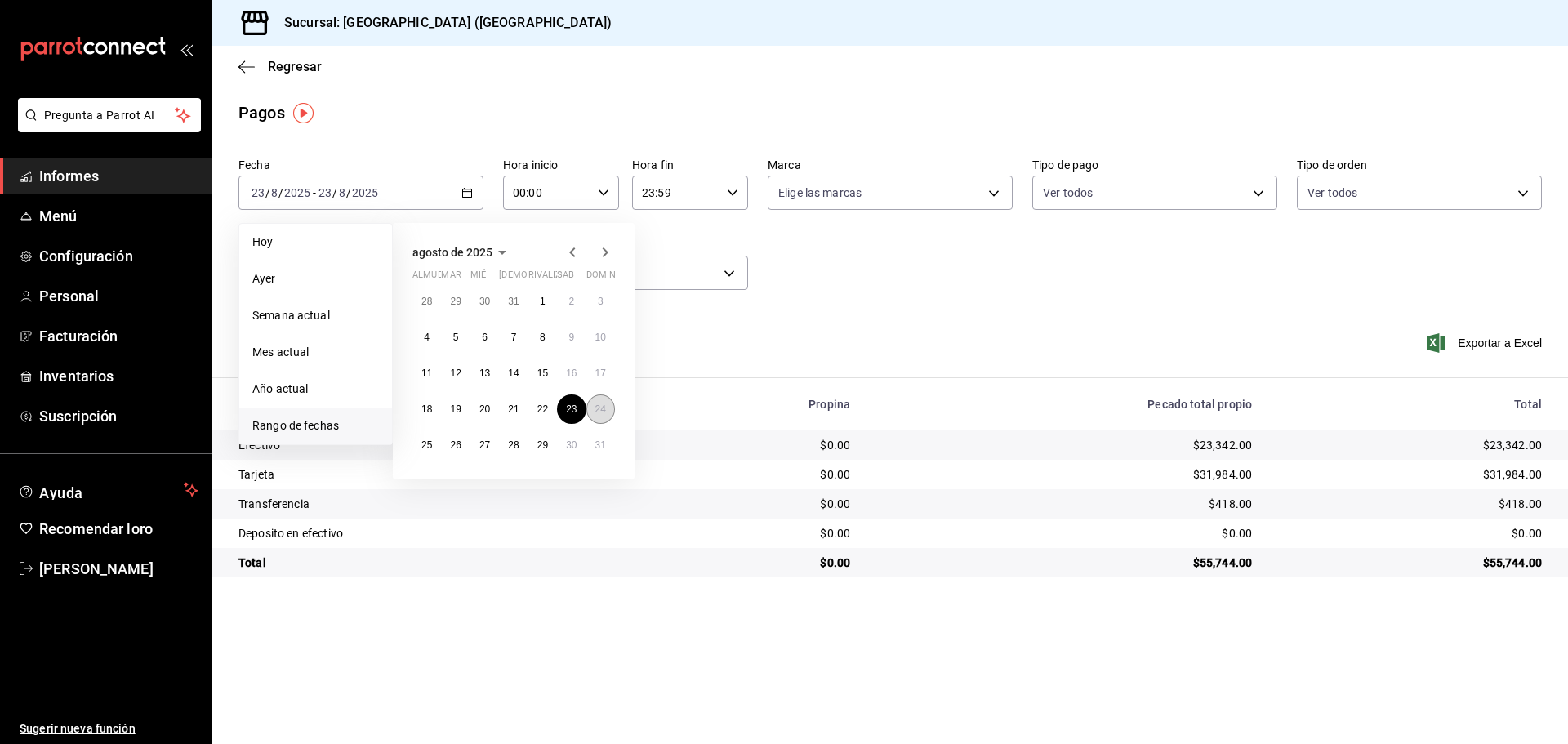
click at [589, 400] on div "28 29 30 31 1 2 3 4 5 6 7 8 9 10 11 12 13 14 15 16 17 18 19 20 21 22 23 24 25 2…" at bounding box center [513, 373] width 202 height 173
drag, startPoint x: 589, startPoint y: 400, endPoint x: 597, endPoint y: 401, distance: 8.1
click at [592, 400] on button "24" at bounding box center [600, 409] width 28 height 29
click at [597, 401] on button "24" at bounding box center [600, 409] width 28 height 29
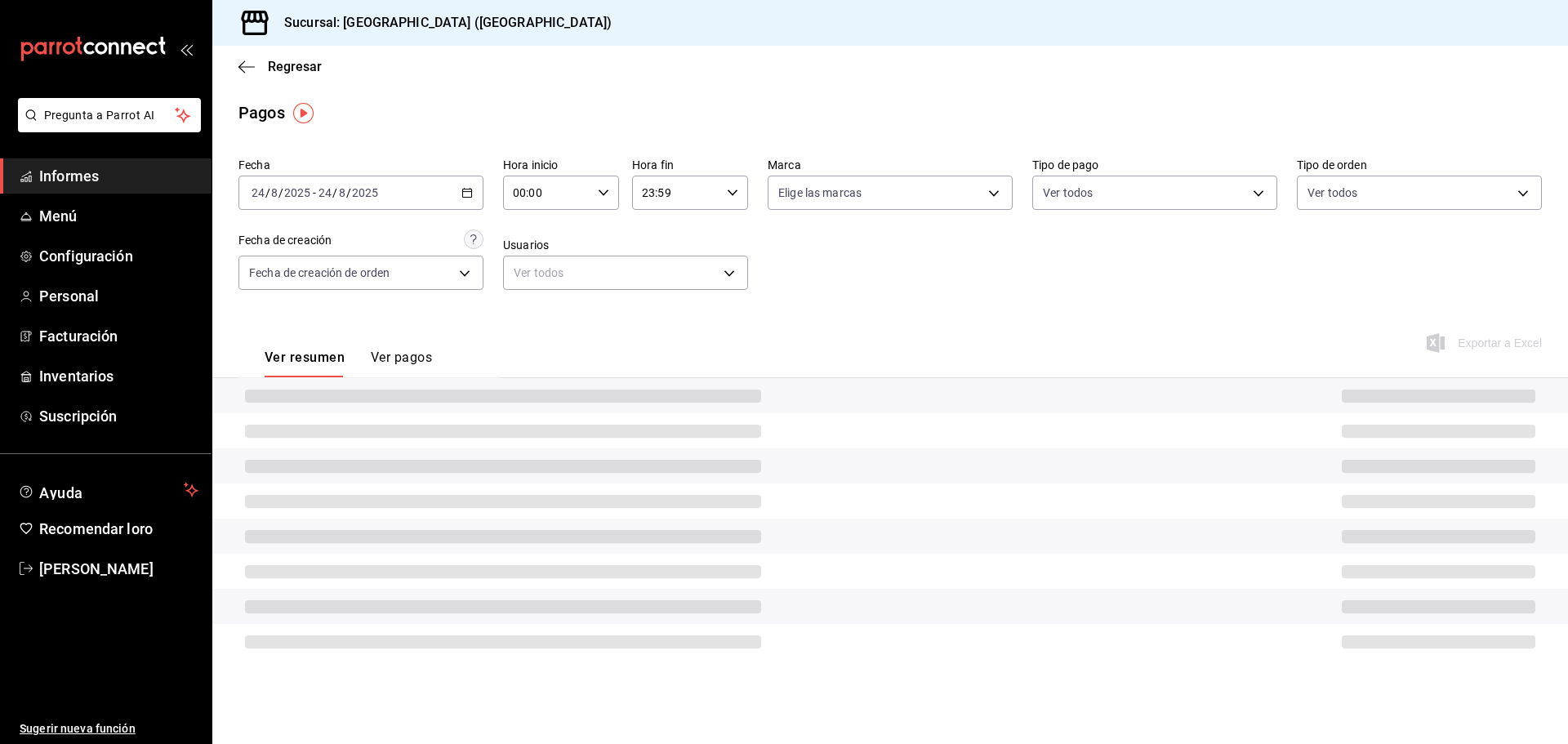
click at [598, 402] on span at bounding box center [503, 396] width 516 height 13
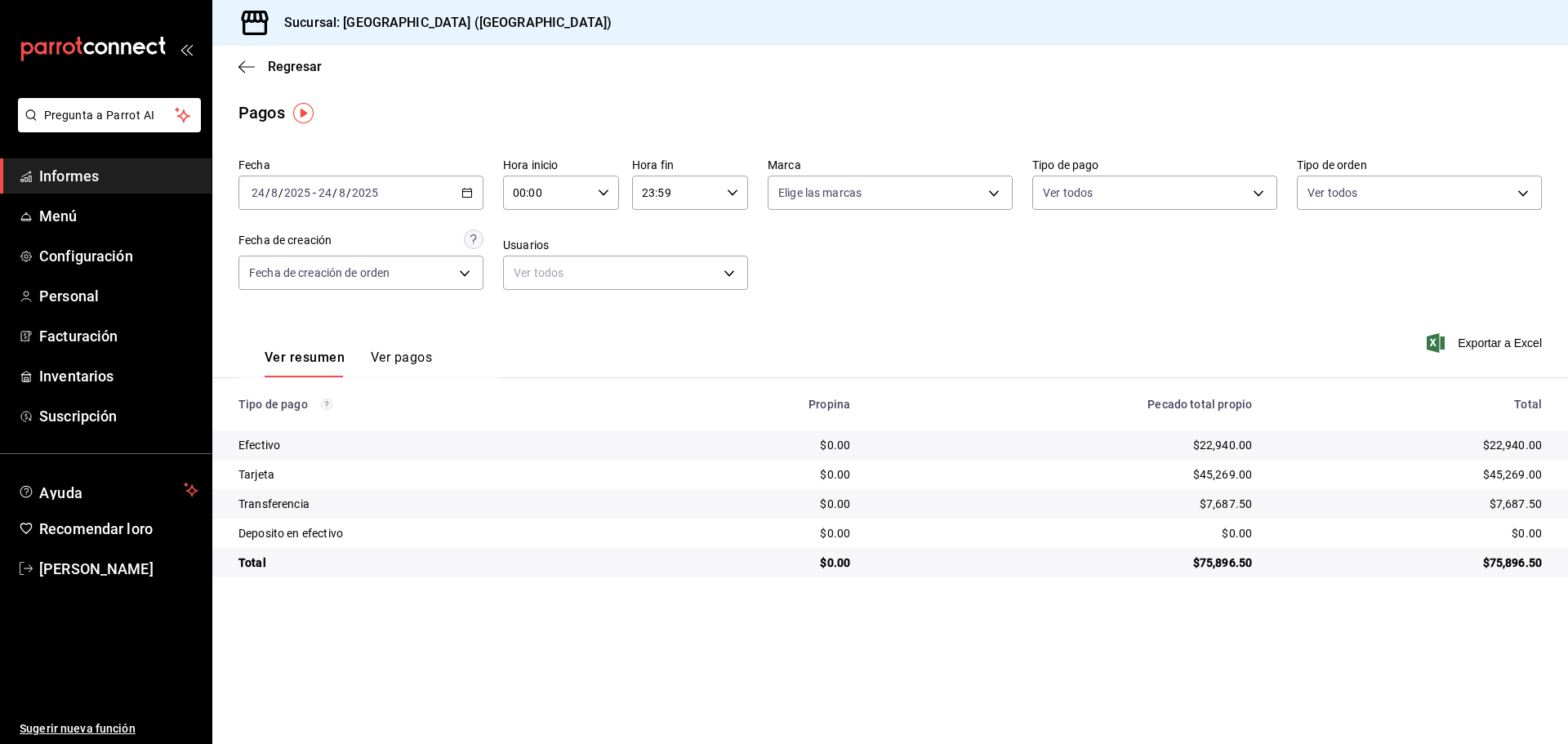
click at [460, 191] on div "[DATE] [DATE] - [DATE] [DATE]" at bounding box center [361, 192] width 245 height 34
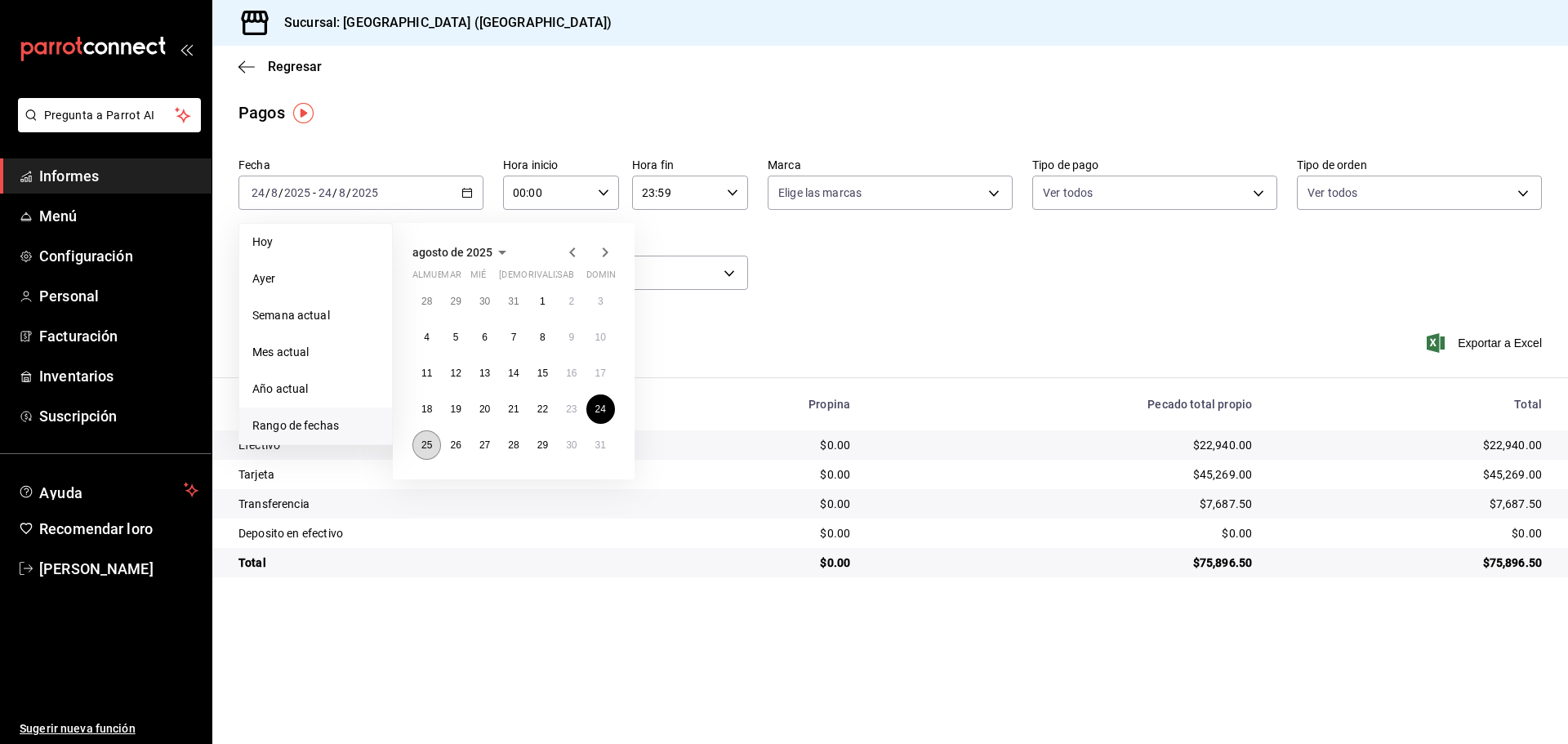
click at [431, 450] on font "25" at bounding box center [427, 445] width 11 height 11
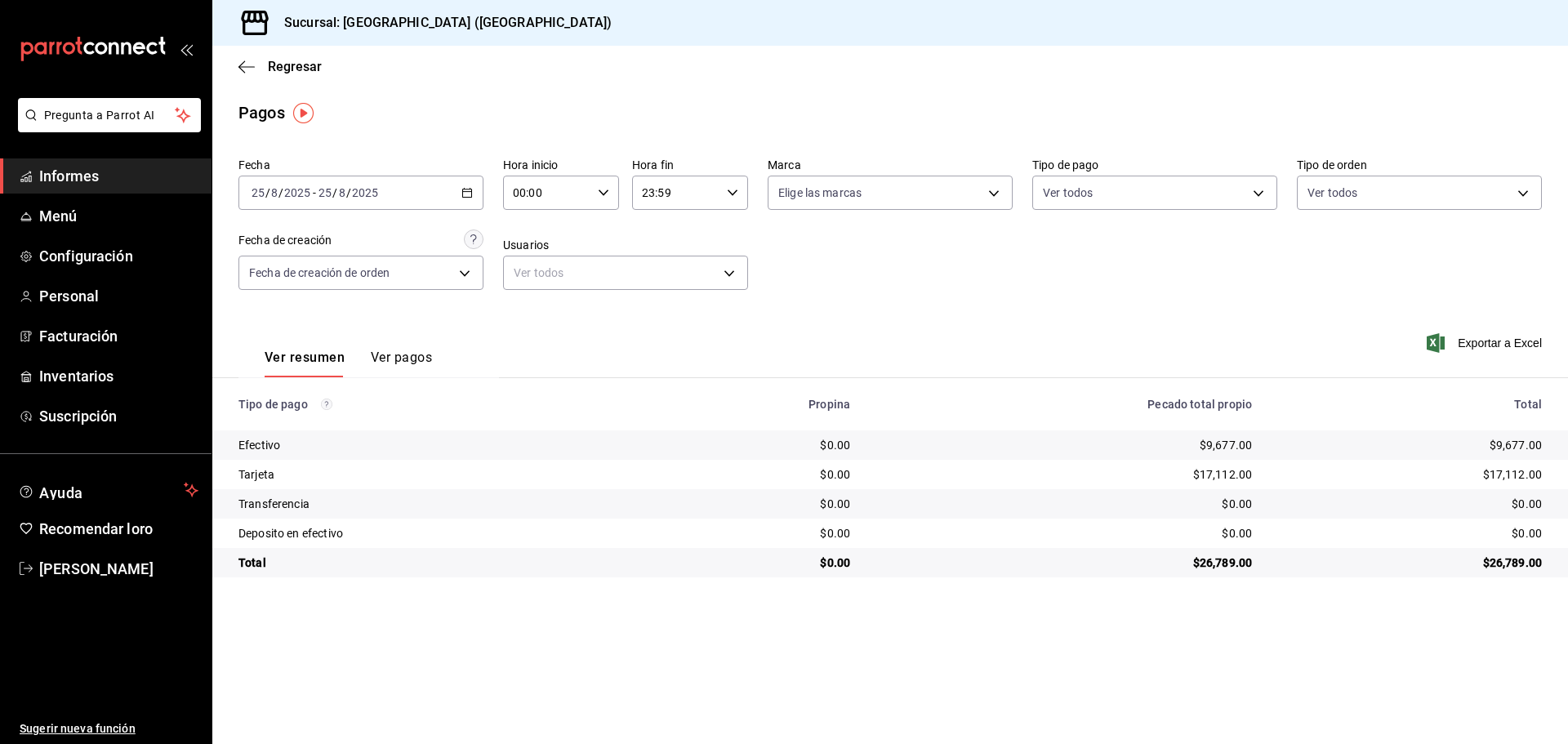
click at [466, 194] on icon "button" at bounding box center [467, 193] width 11 height 11
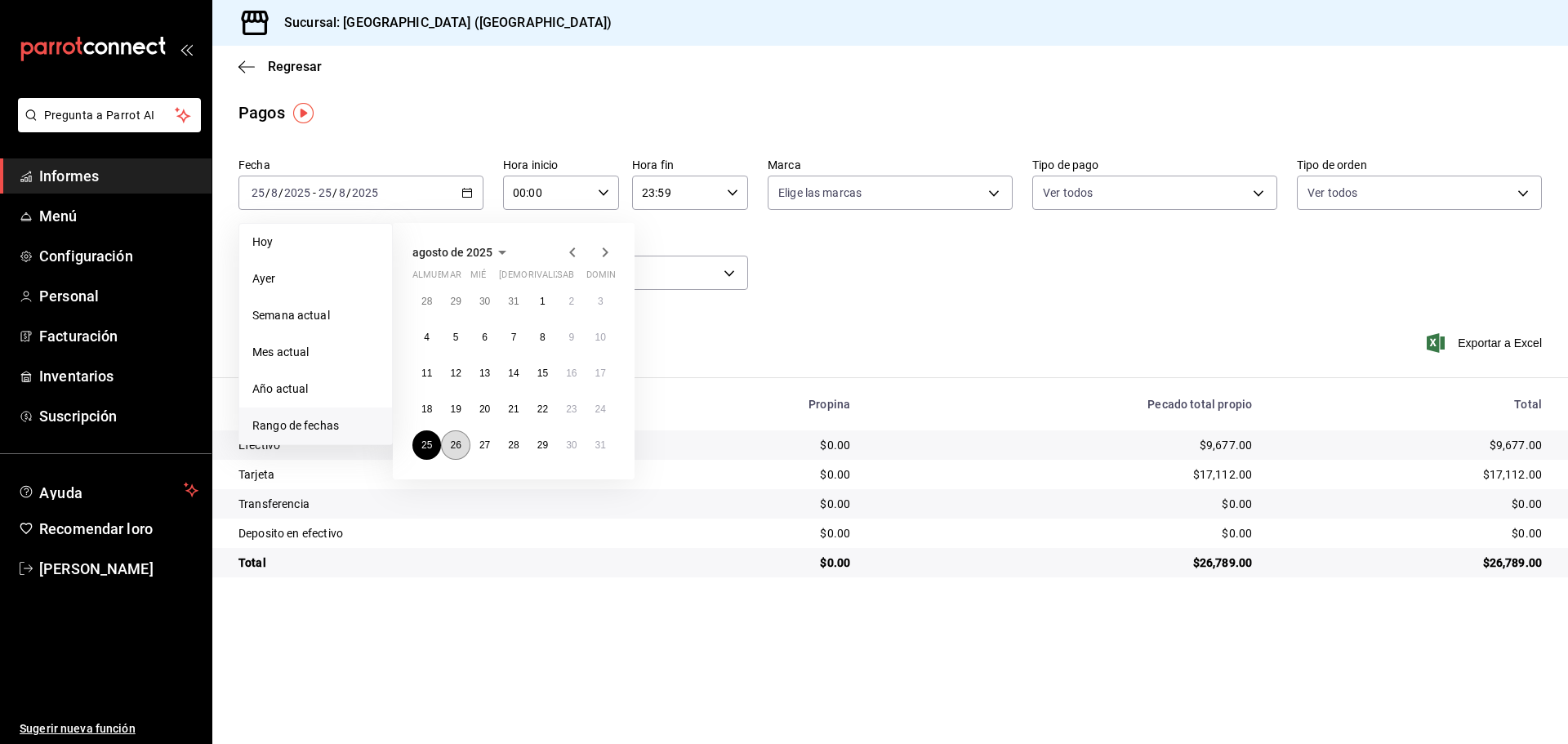
click at [453, 442] on font "26" at bounding box center [456, 445] width 11 height 11
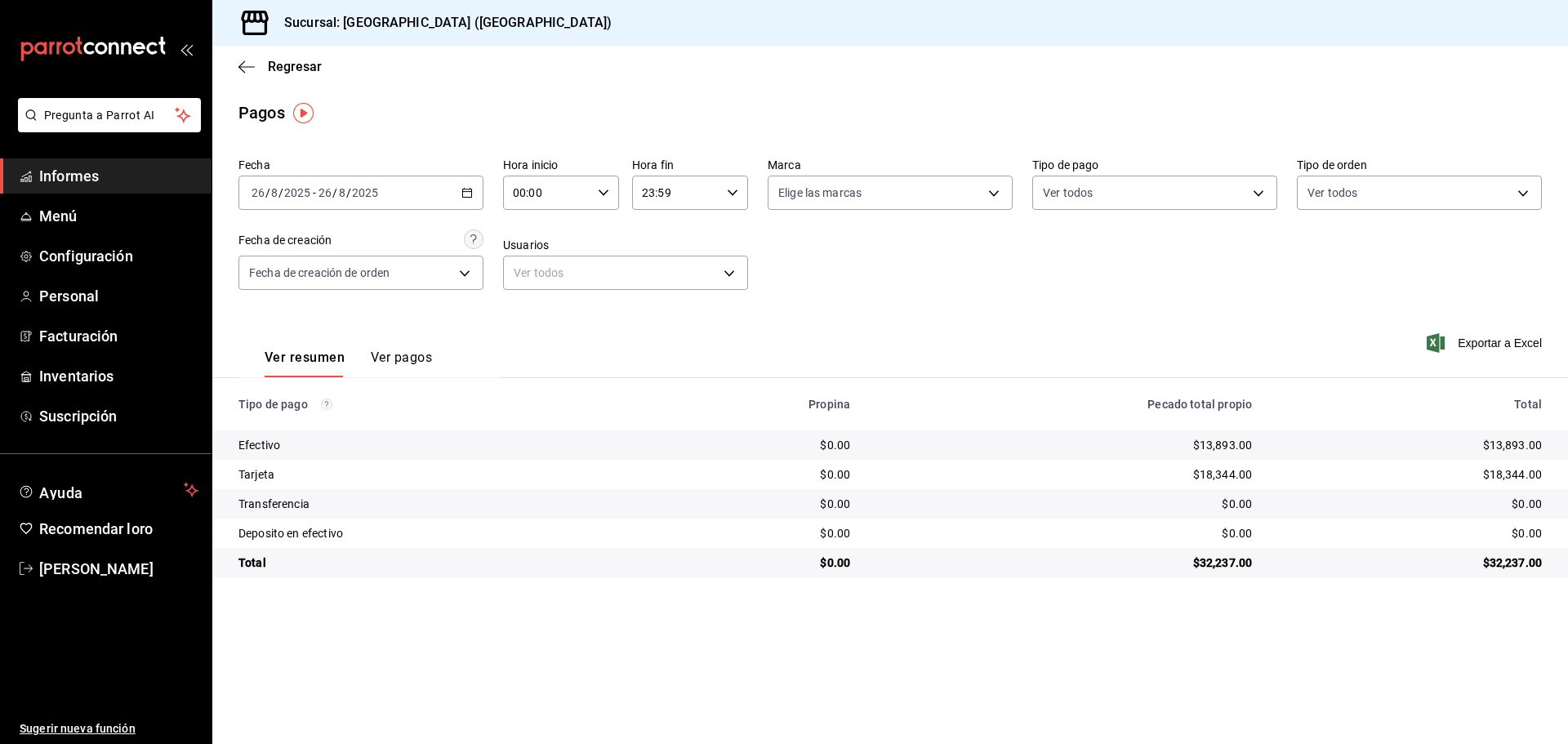
click at [468, 195] on icon "button" at bounding box center [467, 193] width 11 height 11
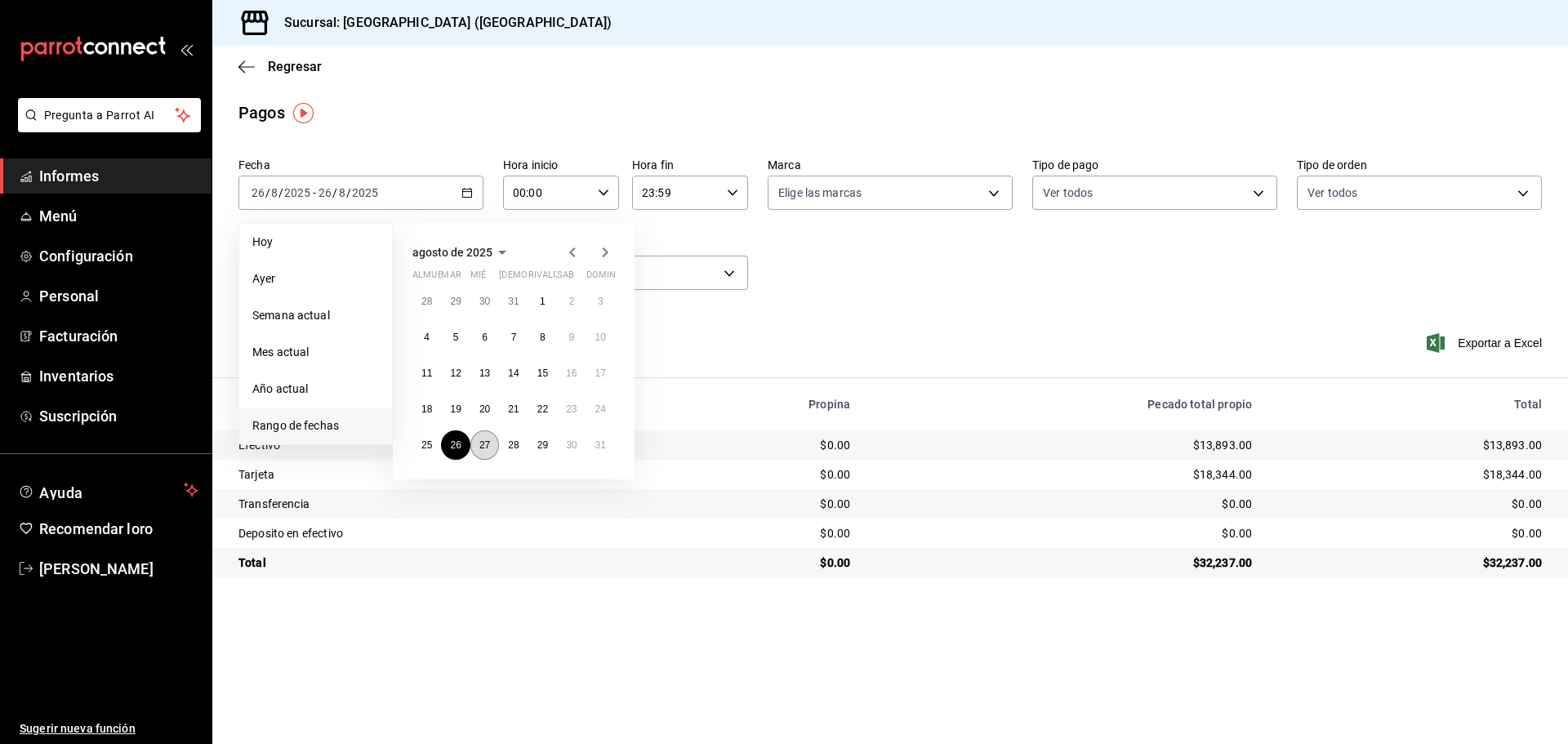
click at [488, 442] on font "27" at bounding box center [485, 445] width 11 height 11
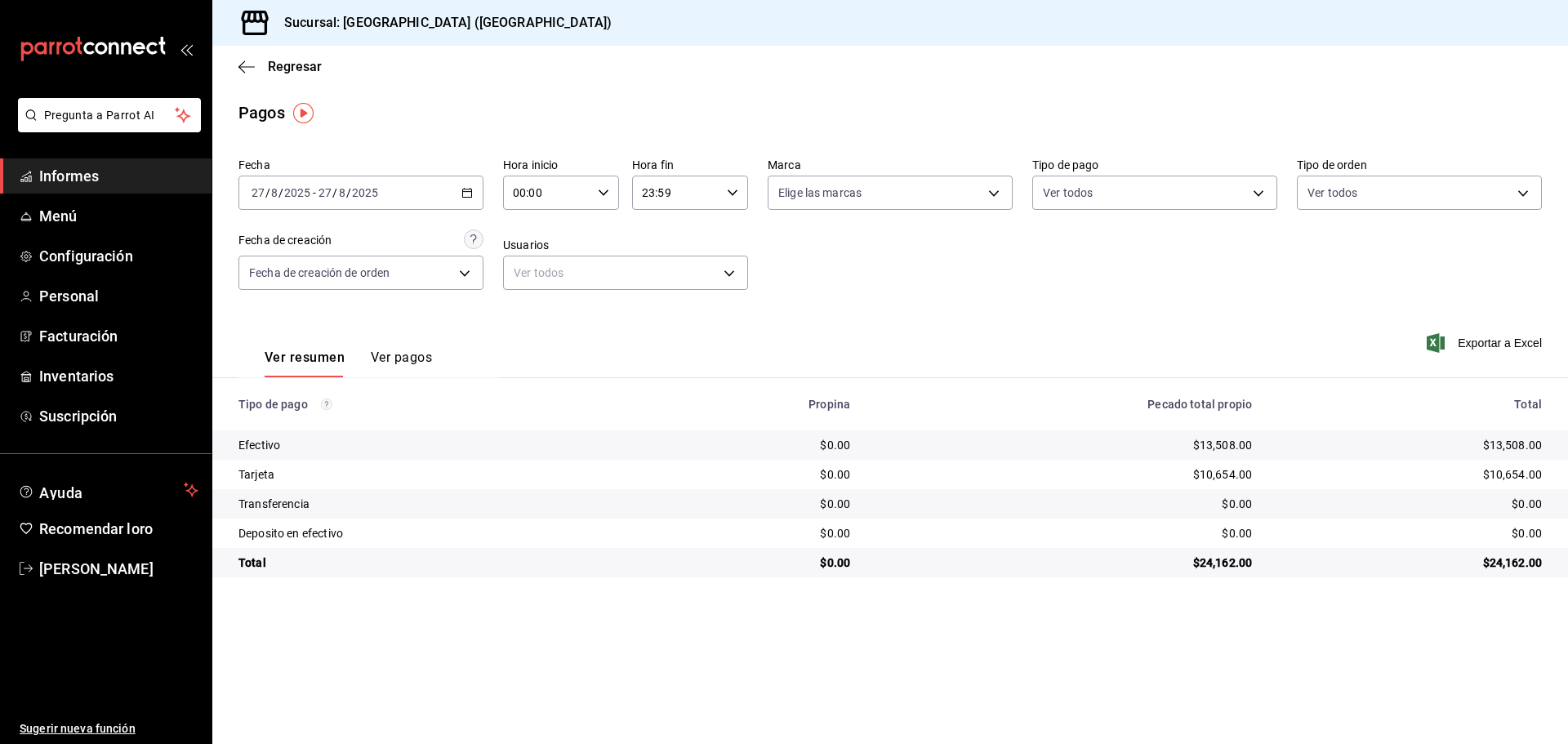
click at [468, 190] on icon "button" at bounding box center [467, 193] width 11 height 11
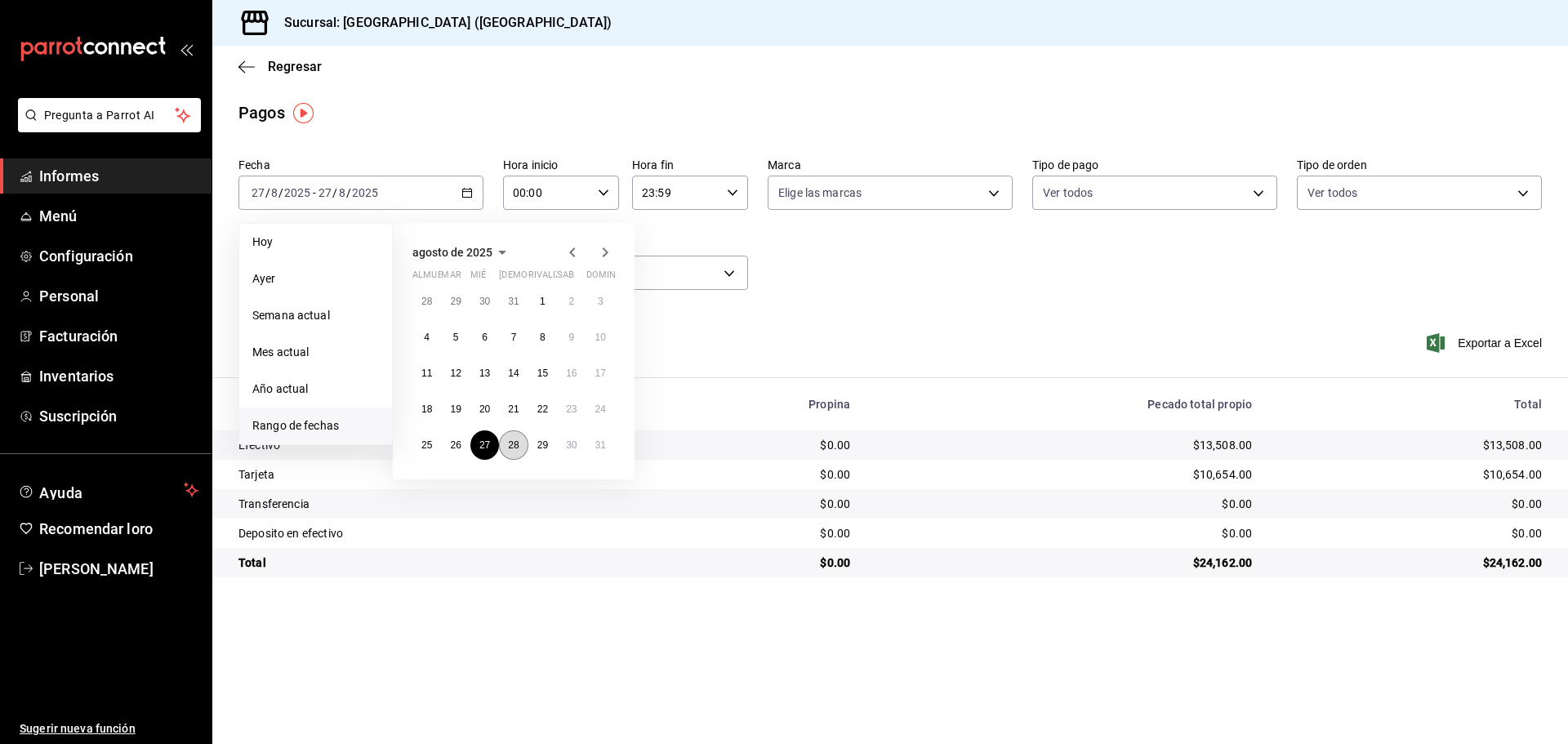
click at [523, 434] on button "28" at bounding box center [513, 445] width 28 height 29
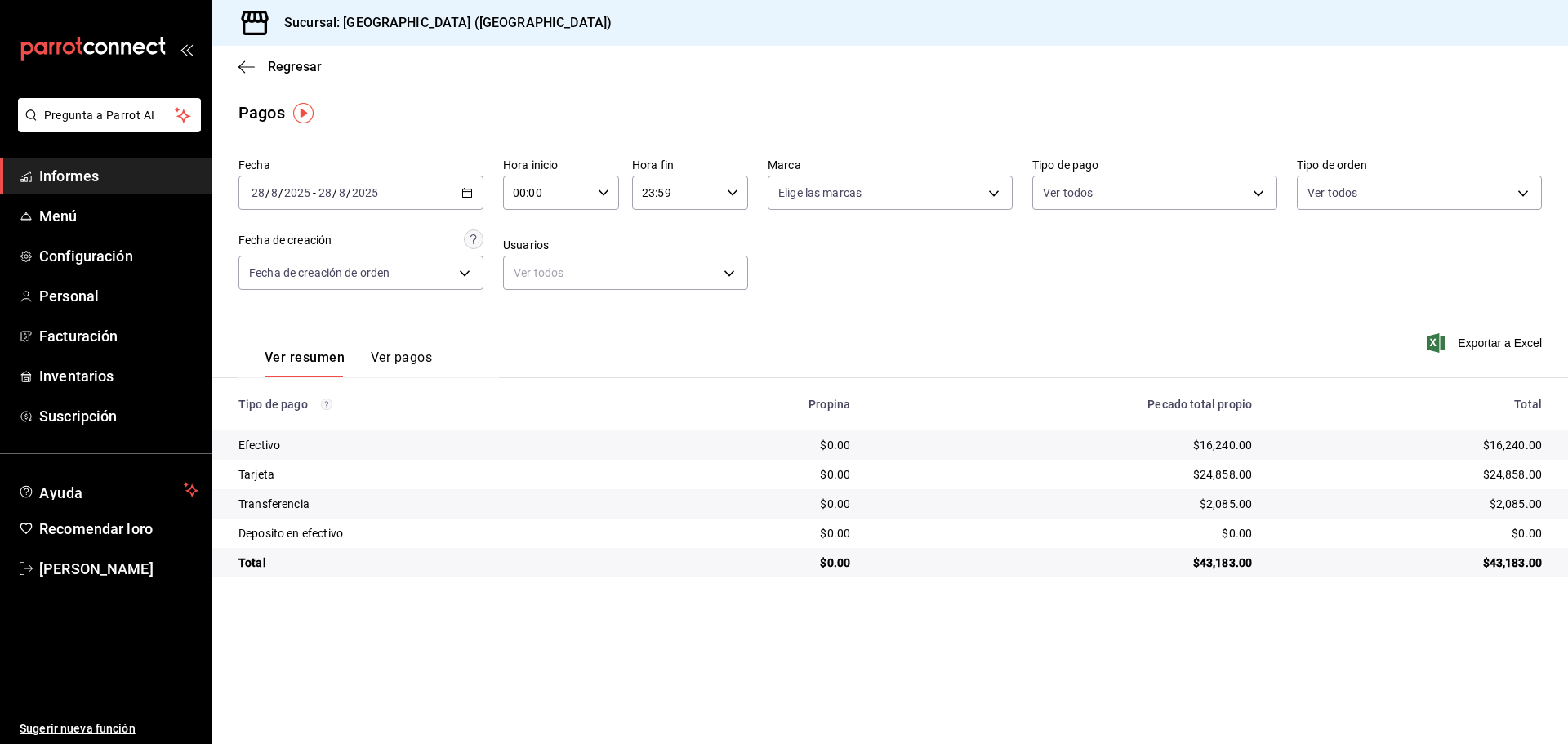
click at [1265, 499] on td "$2,085.00" at bounding box center [1416, 503] width 303 height 29
click at [479, 195] on div "[DATE] [DATE] - [DATE] [DATE]" at bounding box center [361, 192] width 245 height 34
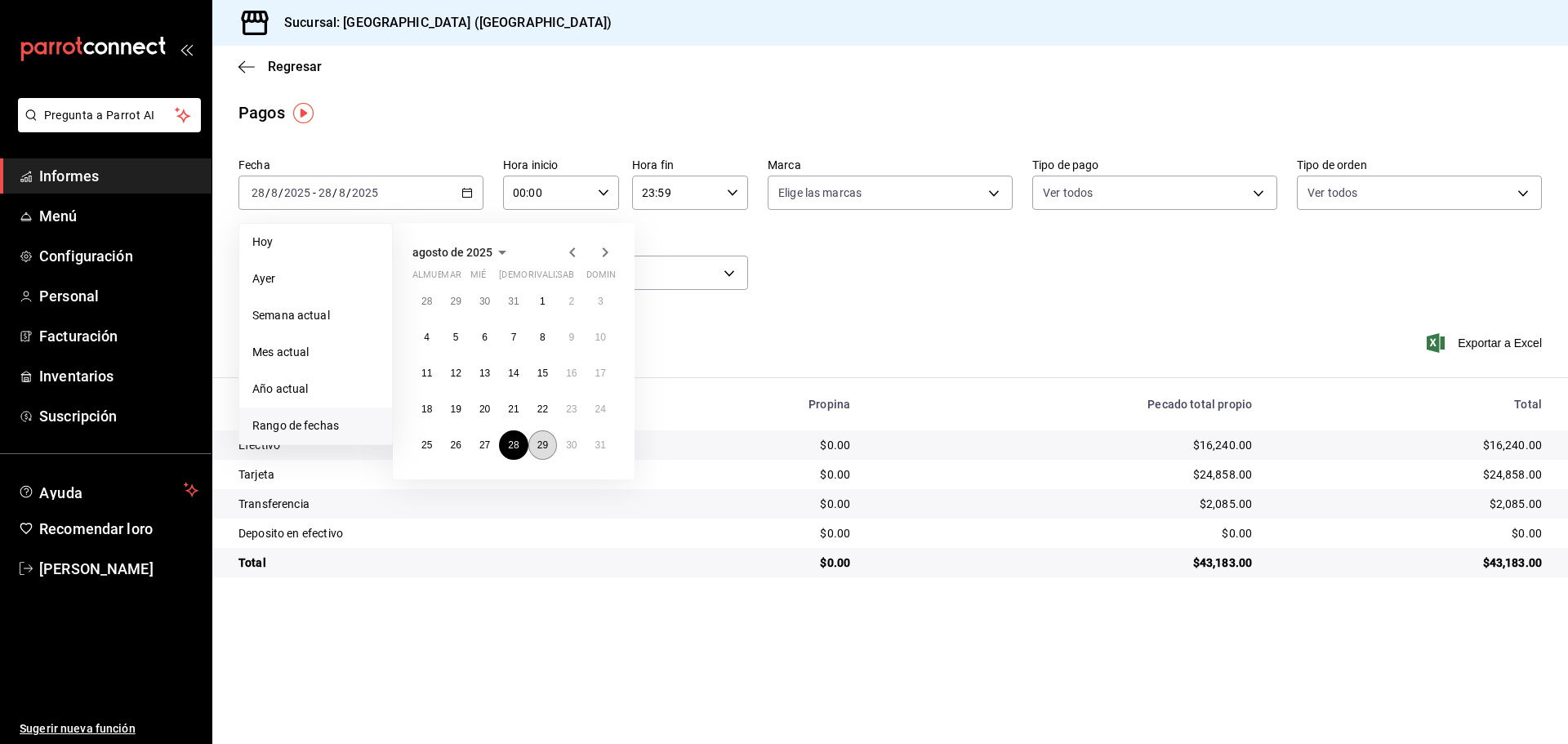
click at [542, 441] on font "29" at bounding box center [543, 445] width 11 height 11
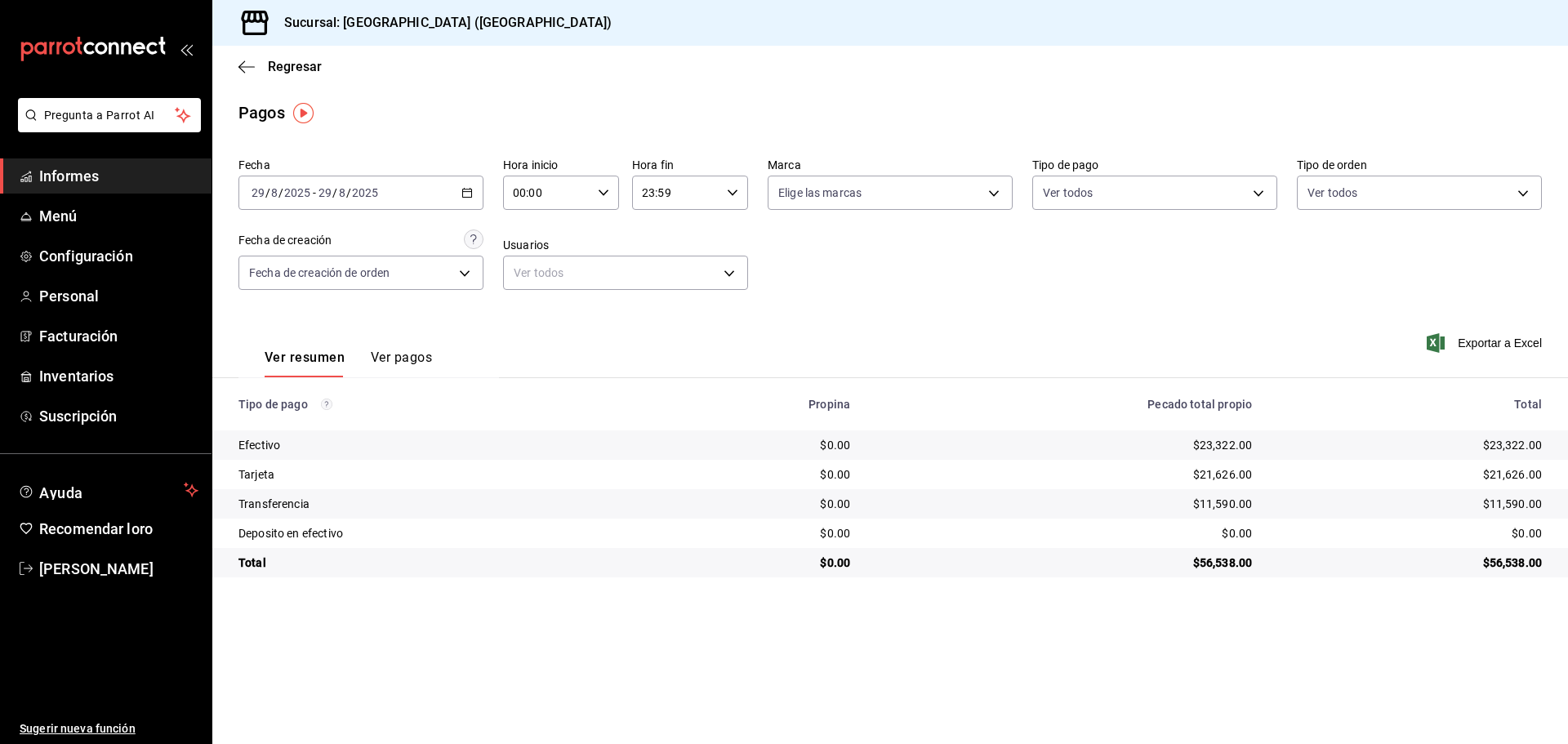
click at [1350, 20] on div "Sucursal: [GEOGRAPHIC_DATA] ([GEOGRAPHIC_DATA])" at bounding box center [889, 23] width 1355 height 46
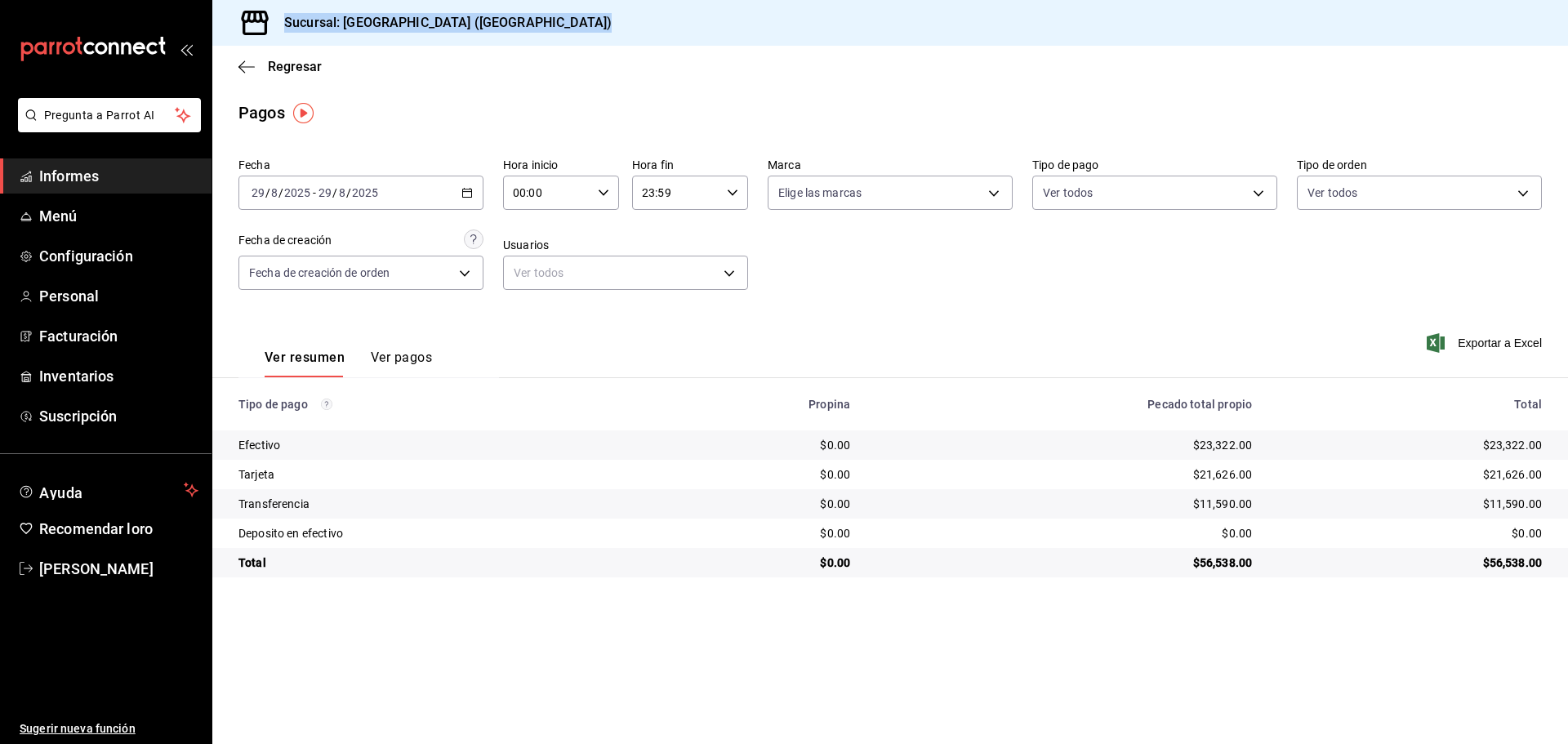
click at [1301, 28] on div "Sucursal: [GEOGRAPHIC_DATA] ([GEOGRAPHIC_DATA])" at bounding box center [889, 23] width 1355 height 46
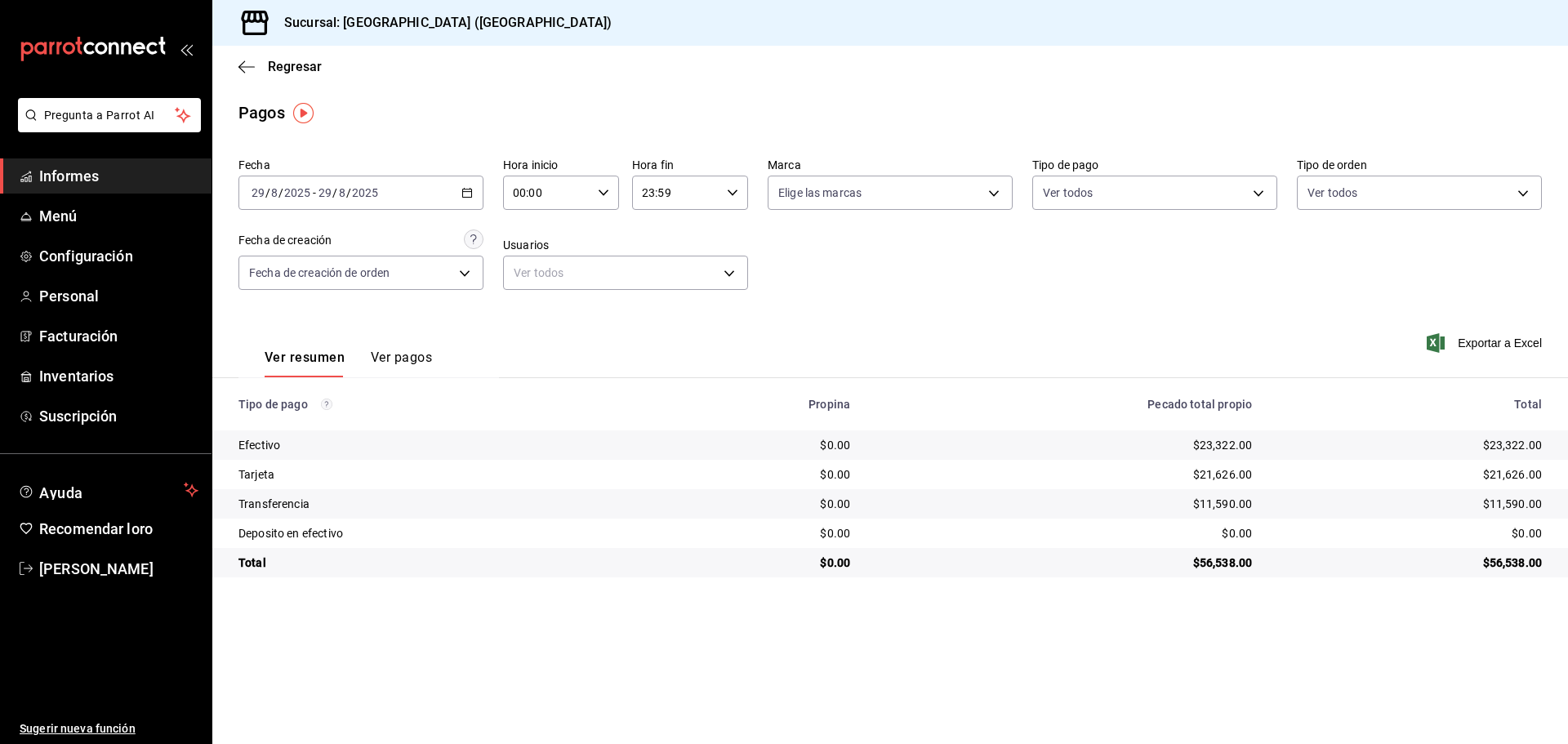
click at [856, 242] on div "Fecha [DATE] [DATE] - [DATE] [DATE] Hora inicio 00:00 Hora inicio Hora fin 23:5…" at bounding box center [890, 230] width 1303 height 158
click at [892, 583] on main "Regresar Pagos Fecha [DATE] [DATE] - [DATE] [DATE] Hora inicio 00:00 Hora inici…" at bounding box center [889, 395] width 1355 height 698
click at [472, 187] on icon "button" at bounding box center [467, 193] width 11 height 11
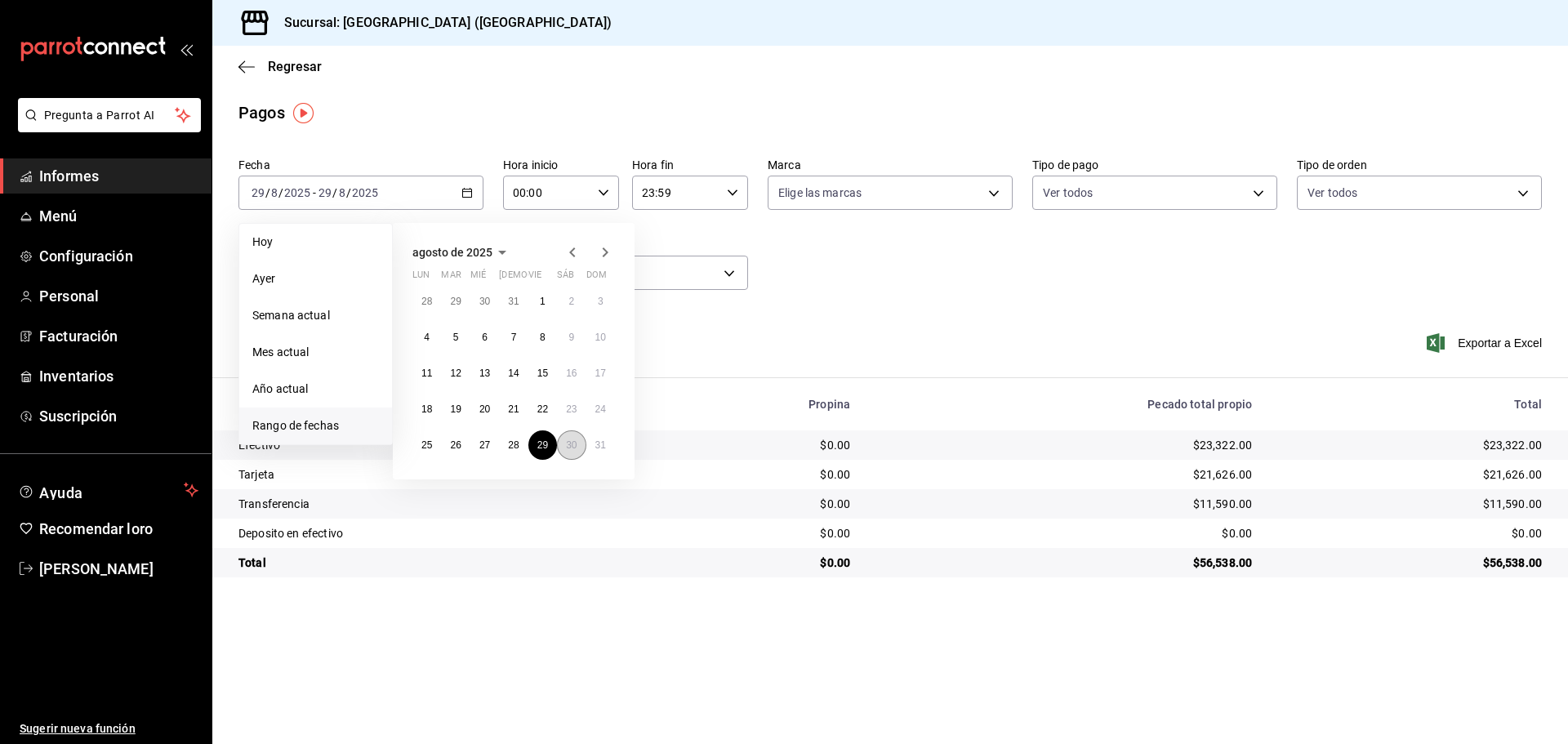
click at [571, 434] on button "30" at bounding box center [570, 445] width 28 height 29
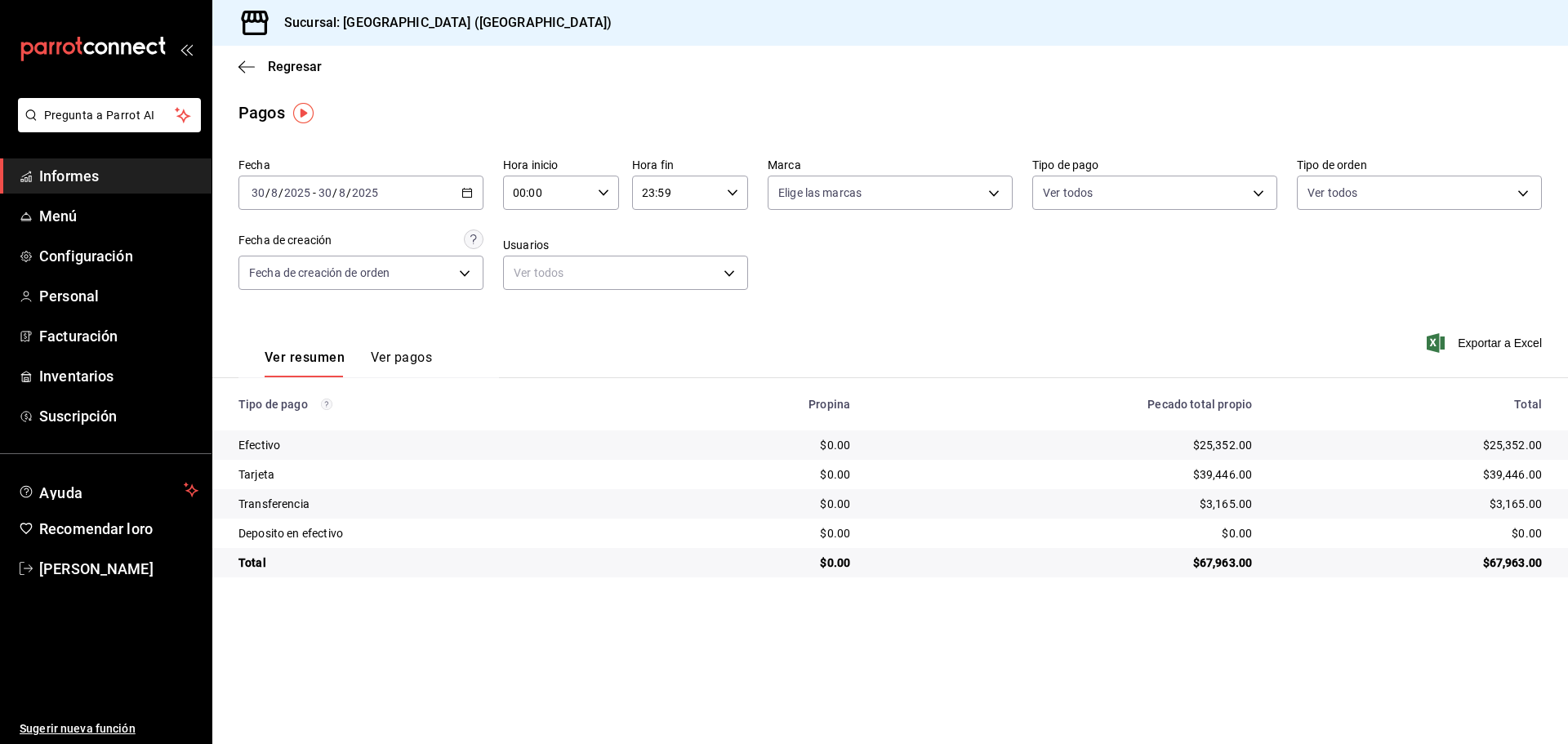
click at [476, 183] on div "[DATE] [DATE] - [DATE] [DATE]" at bounding box center [361, 192] width 245 height 34
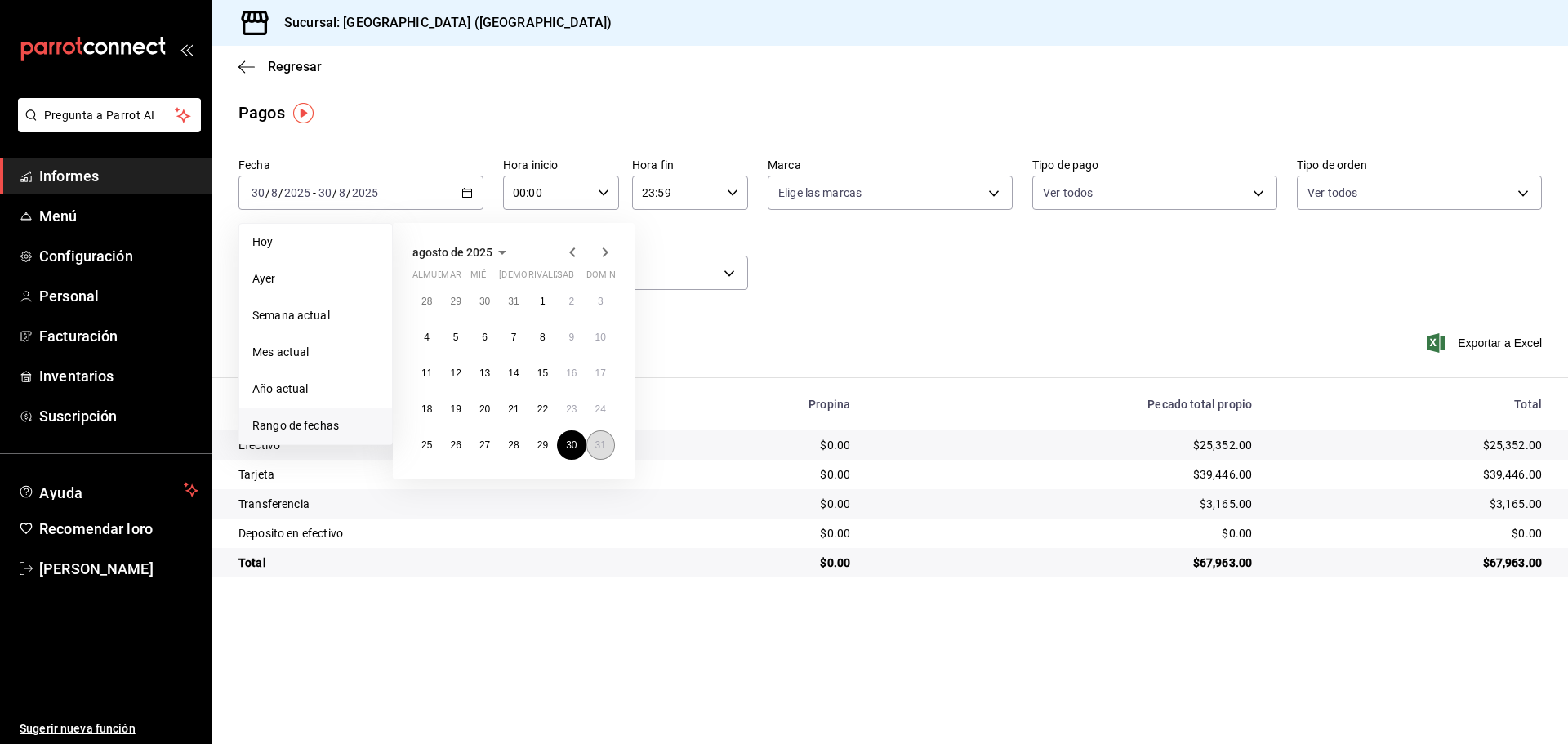
click at [592, 443] on button "31" at bounding box center [600, 445] width 28 height 29
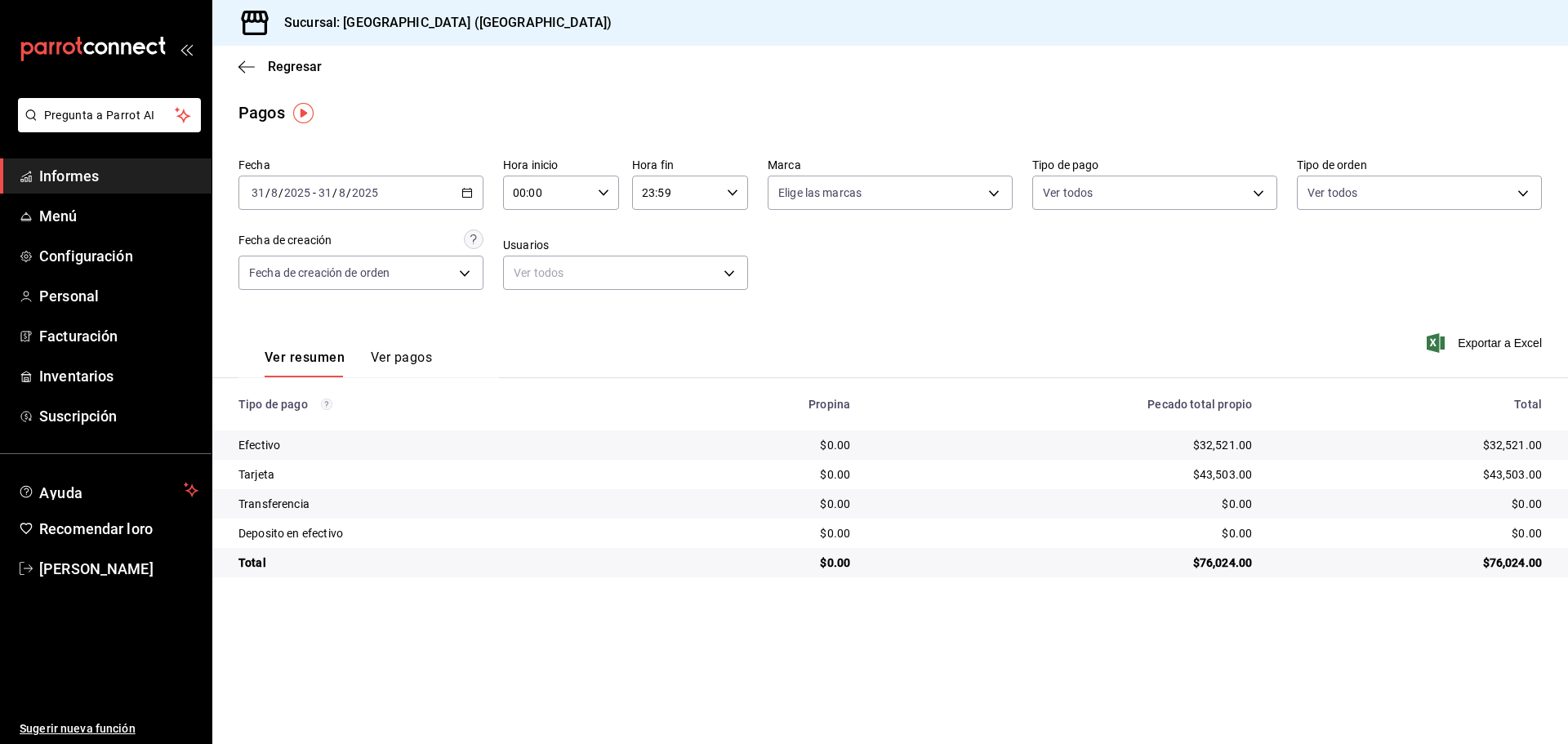
click at [1162, 588] on main "Regresar Pagos Fecha [DATE] [DATE] - [DATE] [DATE] Hora inicio 00:00 Hora inici…" at bounding box center [889, 395] width 1355 height 698
click at [1134, 614] on main "Regresar Pagos Fecha [DATE] [DATE] - [DATE] [DATE] Hora inicio 00:00 Hora inici…" at bounding box center [889, 395] width 1355 height 698
click at [1134, 618] on main "Regresar Pagos Fecha [DATE] [DATE] - [DATE] [DATE] Hora inicio 00:00 Hora inici…" at bounding box center [889, 395] width 1355 height 698
click at [1134, 614] on main "Regresar Pagos Fecha [DATE] [DATE] - [DATE] [DATE] Hora inicio 00:00 Hora inici…" at bounding box center [889, 395] width 1355 height 698
